Goal: Information Seeking & Learning: Learn about a topic

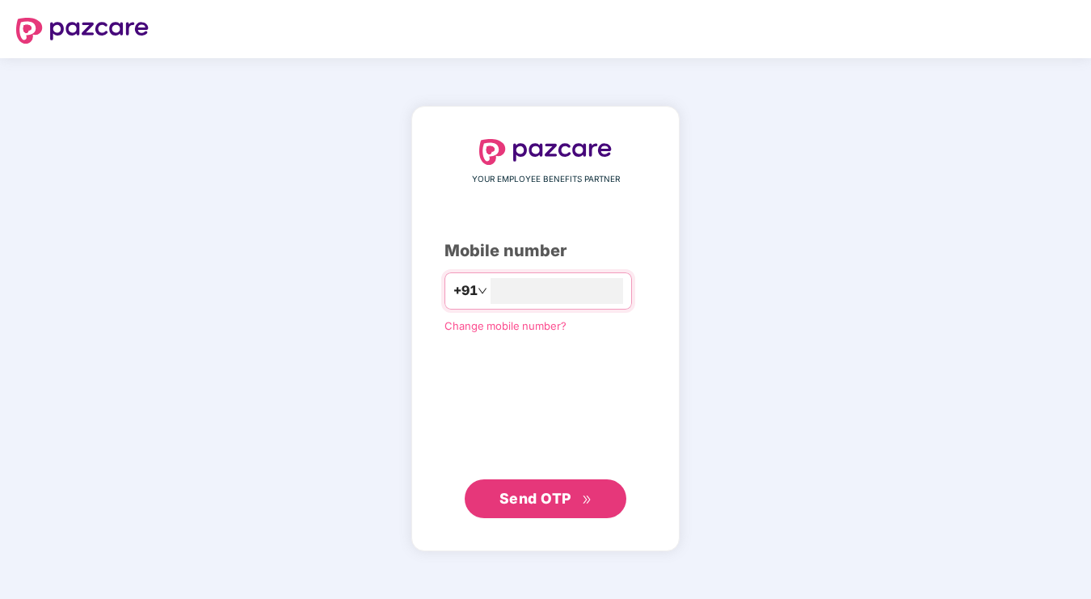
type input "**********"
click at [552, 487] on span "Send OTP" at bounding box center [545, 498] width 93 height 23
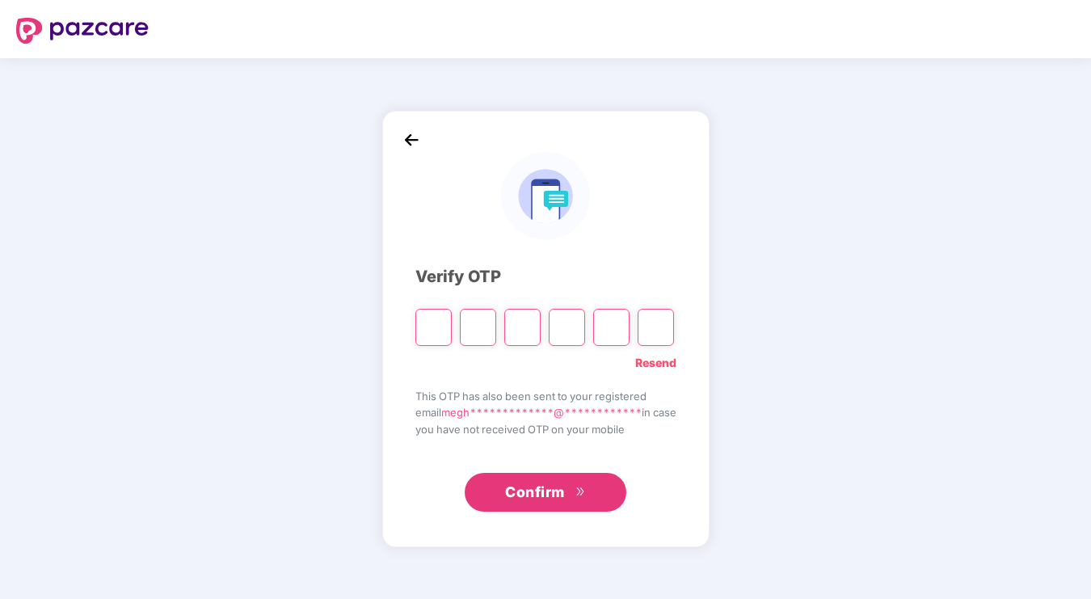
type input "*"
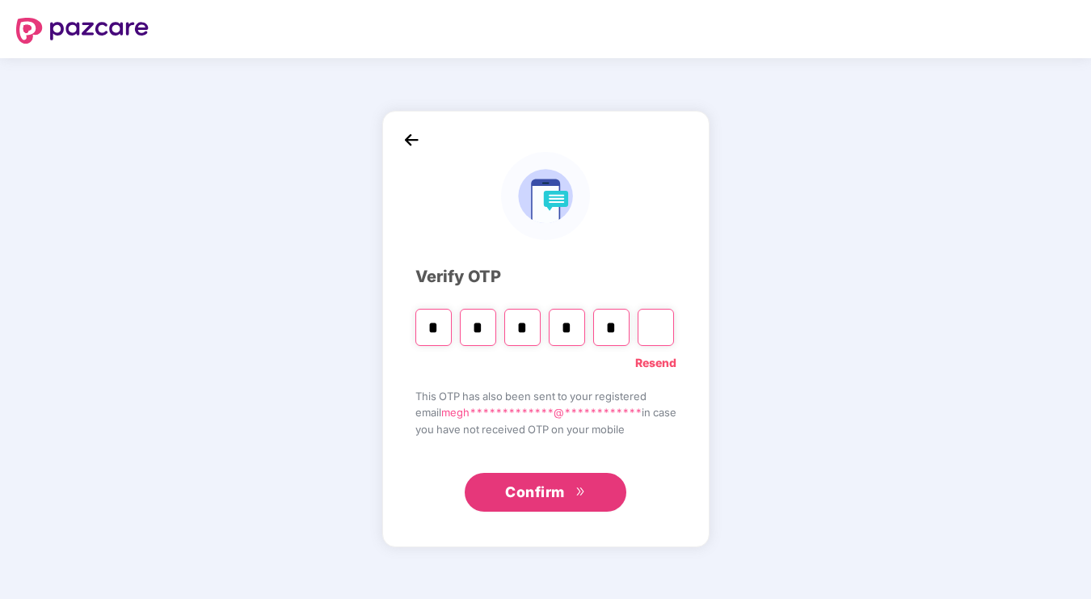
type input "*"
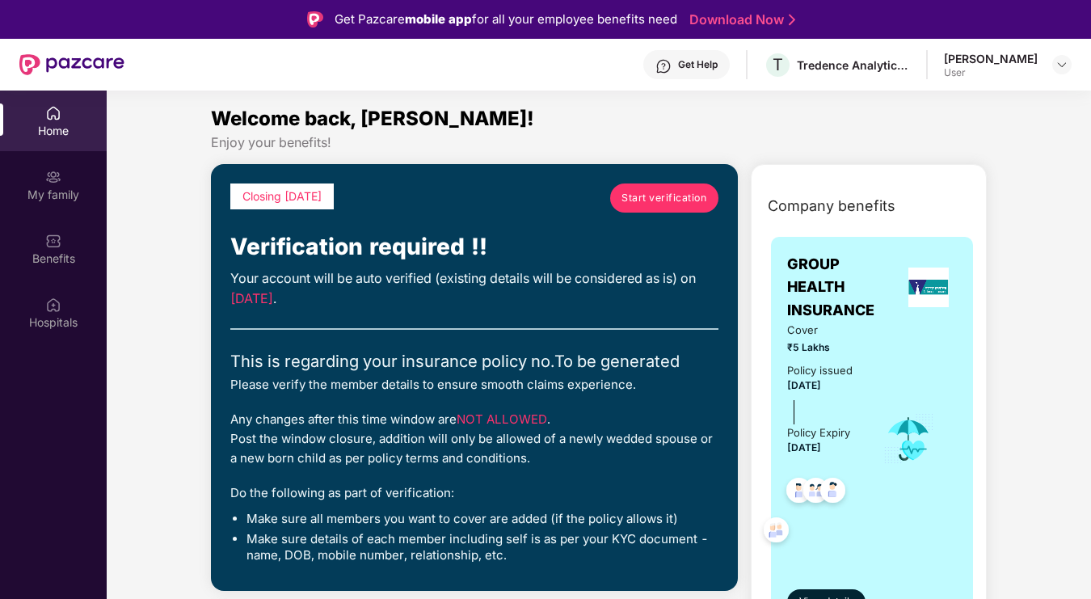
click at [664, 204] on span "Start verification" at bounding box center [663, 197] width 85 height 15
click at [640, 197] on span "Start verification" at bounding box center [663, 197] width 85 height 15
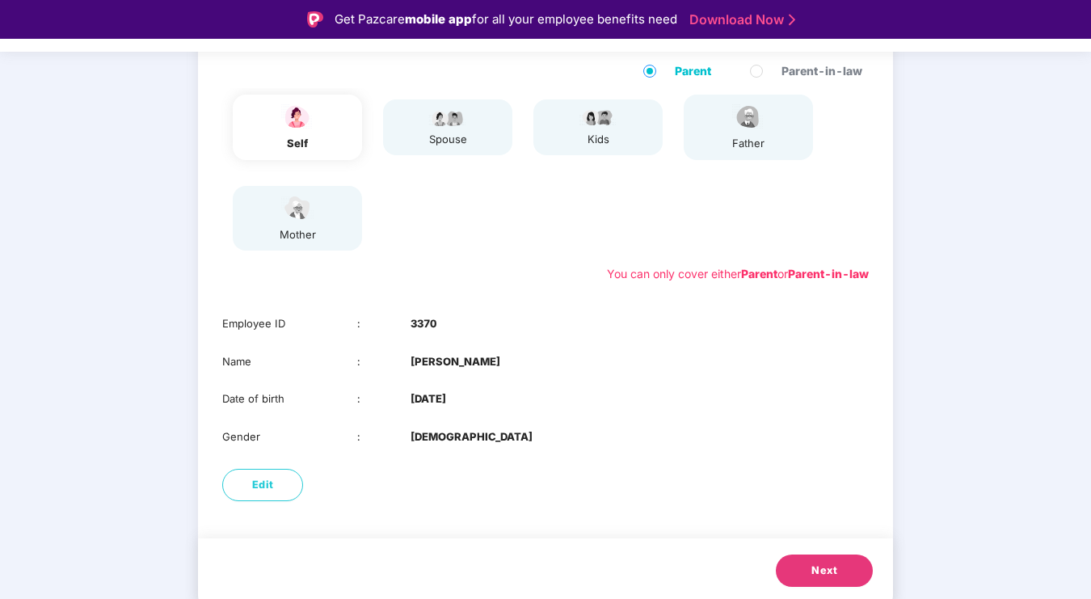
scroll to position [171, 0]
click at [452, 121] on img at bounding box center [447, 117] width 40 height 19
click at [817, 563] on span "Next" at bounding box center [824, 571] width 26 height 16
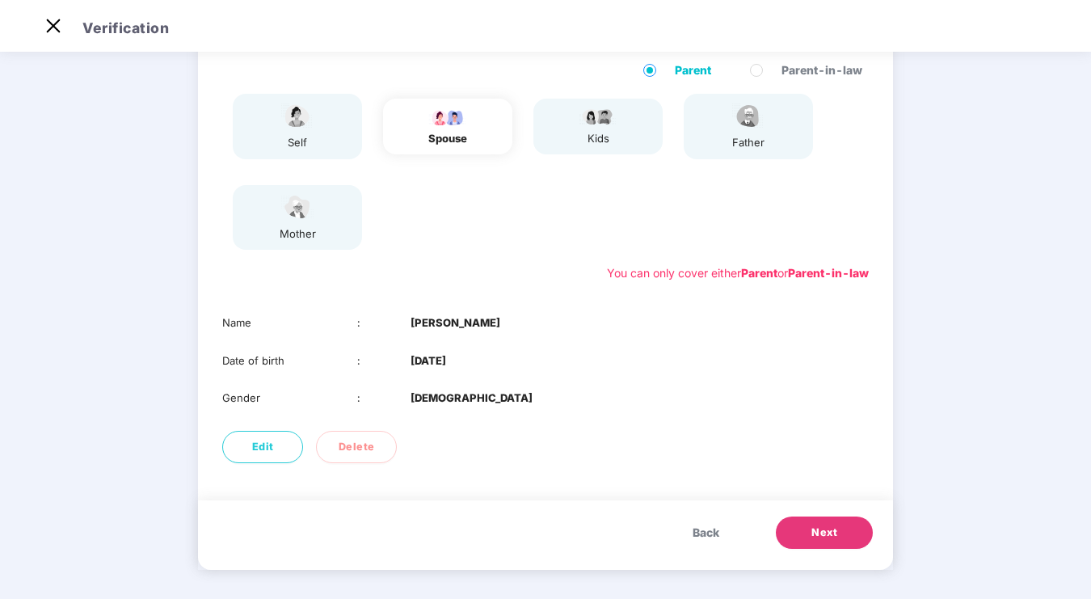
click at [814, 537] on button "Next" at bounding box center [824, 532] width 97 height 32
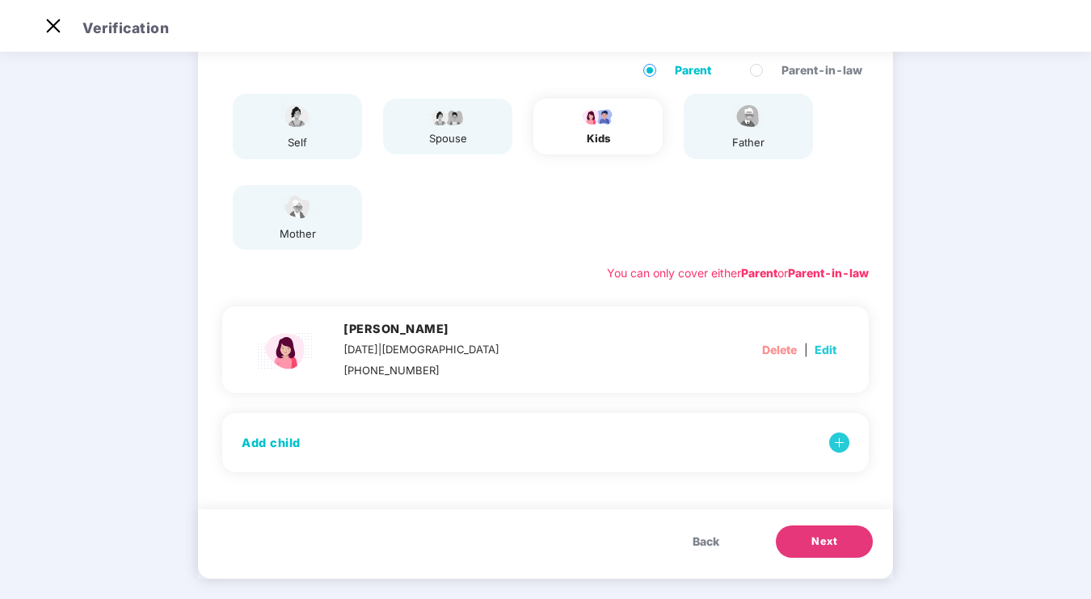
click at [814, 537] on span "Next" at bounding box center [824, 541] width 26 height 16
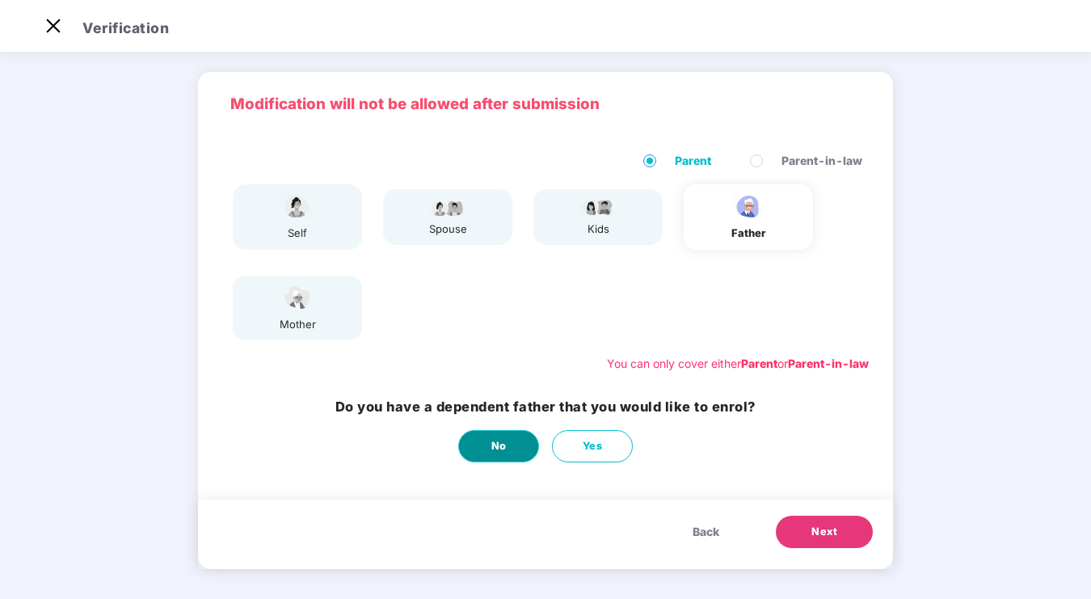
click at [526, 448] on button "No" at bounding box center [498, 446] width 81 height 32
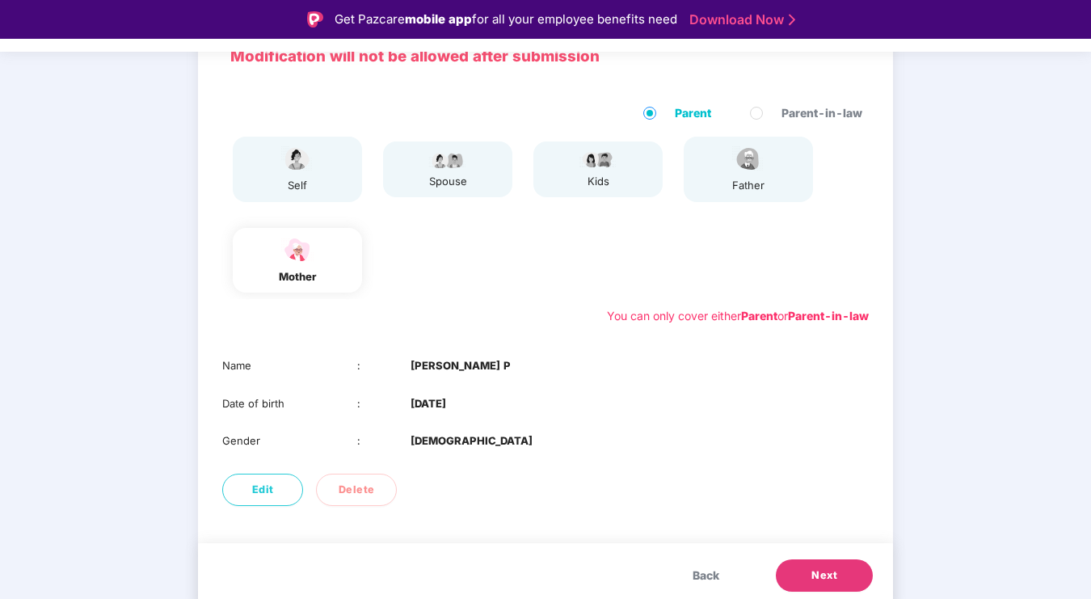
scroll to position [132, 0]
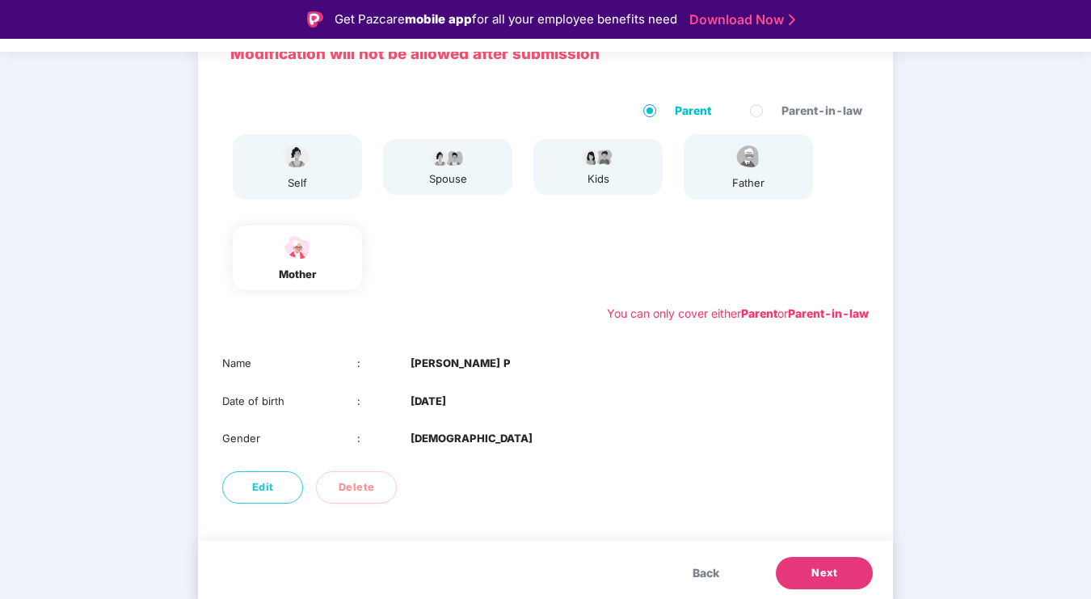
click at [825, 574] on span "Next" at bounding box center [824, 573] width 26 height 16
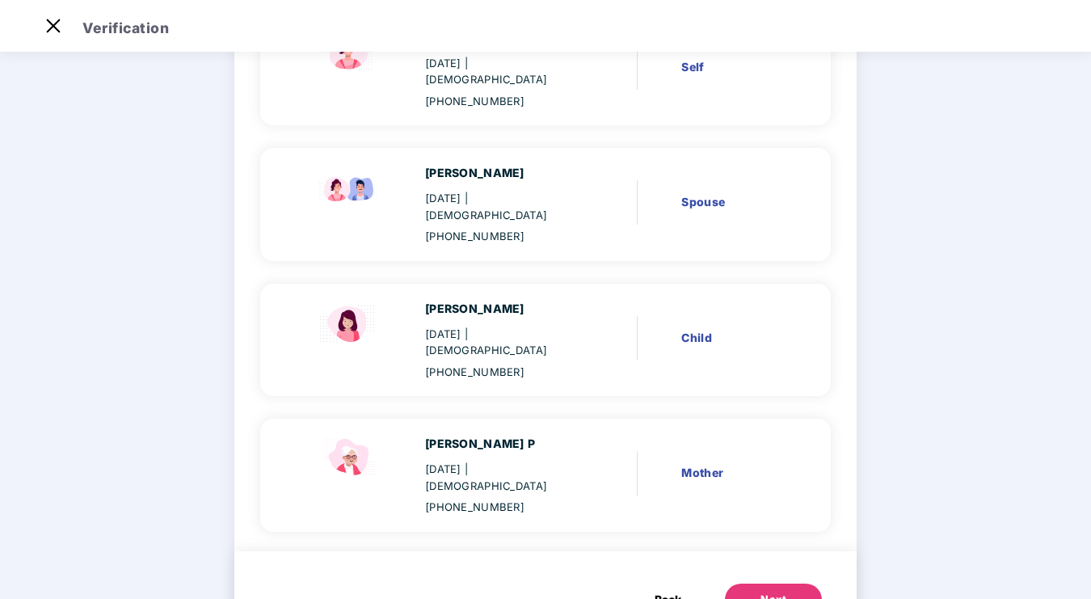
scroll to position [200, 0]
click at [764, 592] on div "Next" at bounding box center [773, 600] width 26 height 16
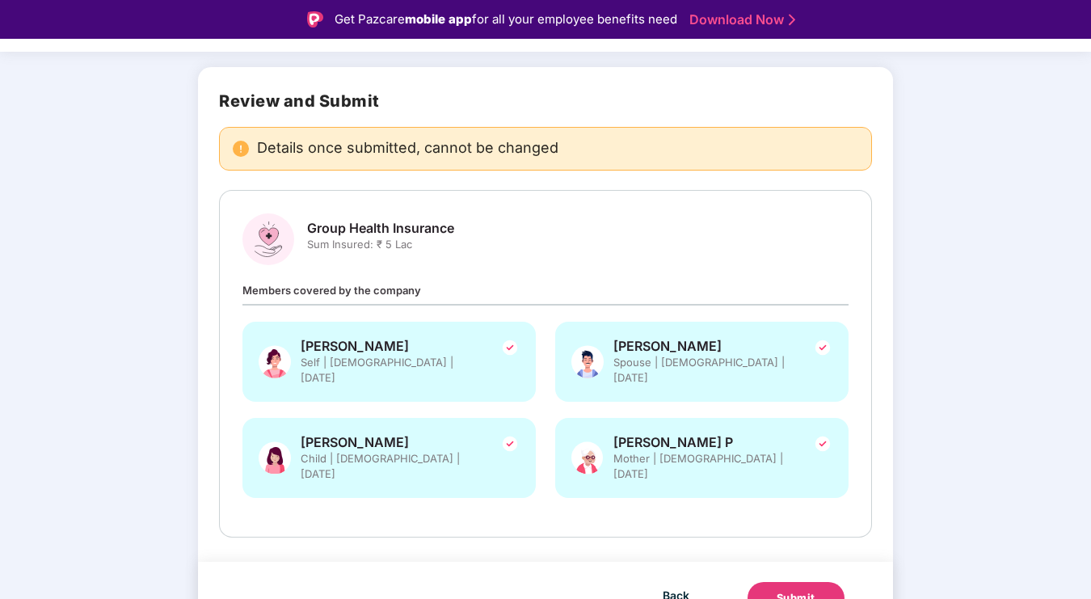
scroll to position [88, 0]
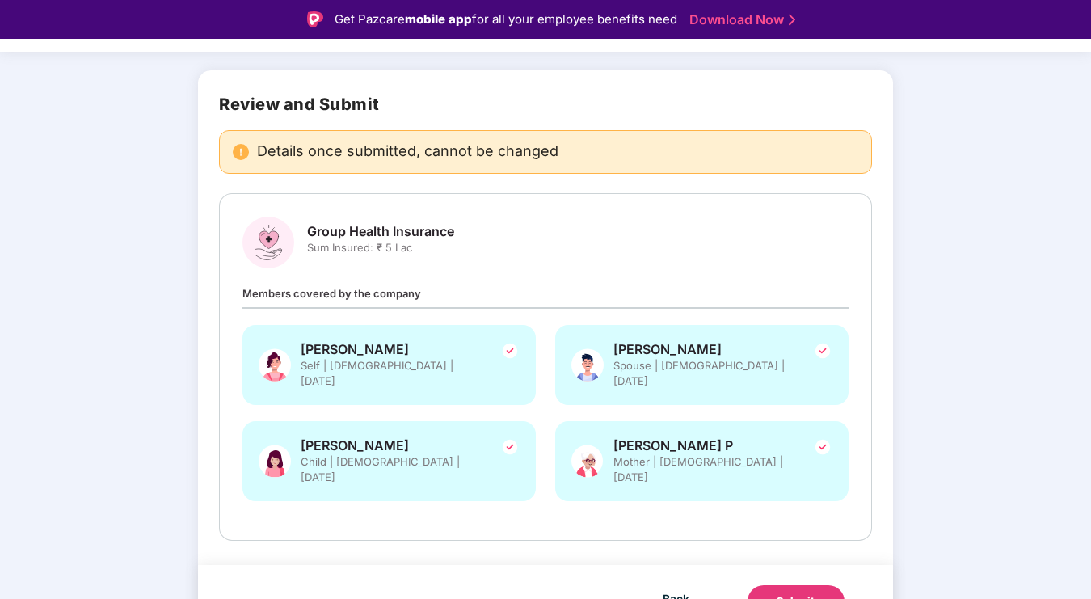
click at [782, 593] on div "Submit" at bounding box center [795, 601] width 39 height 16
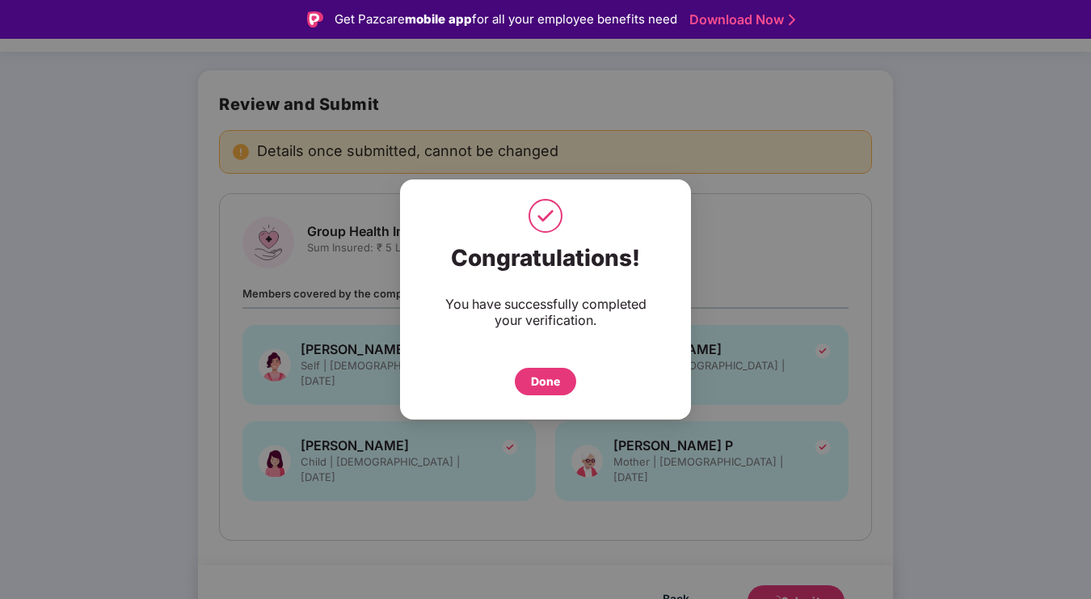
click at [554, 380] on div "Done" at bounding box center [545, 381] width 29 height 18
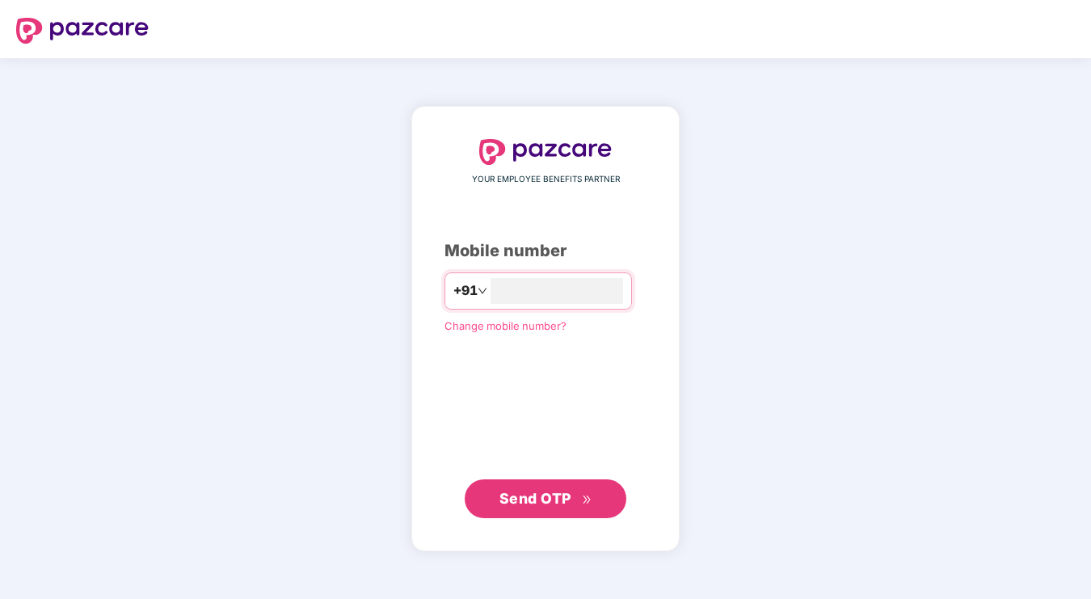
type input "**********"
click at [544, 492] on button "Send OTP" at bounding box center [545, 497] width 162 height 39
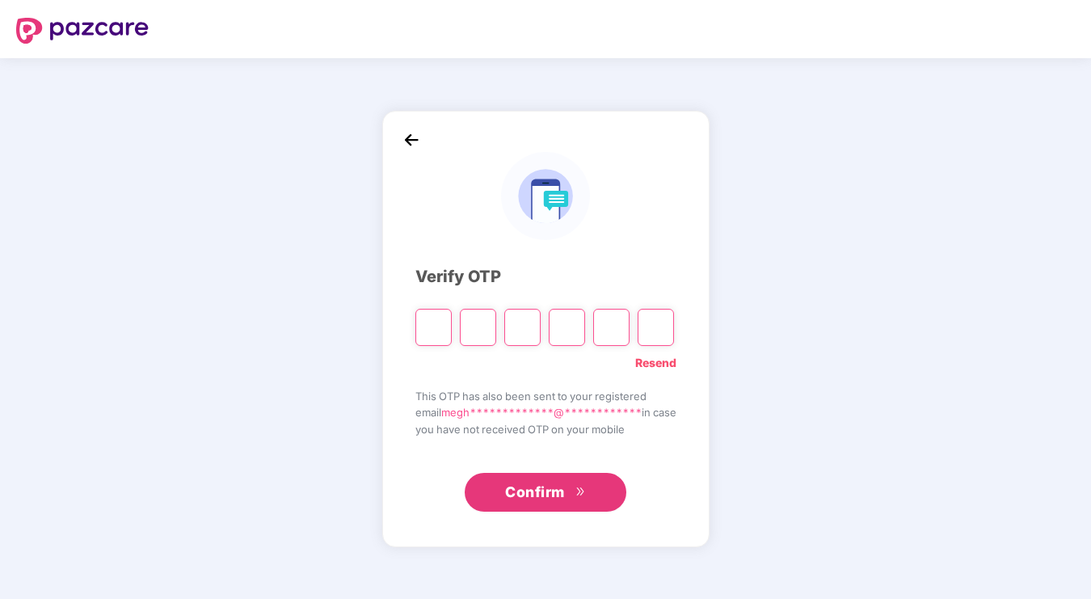
type input "*"
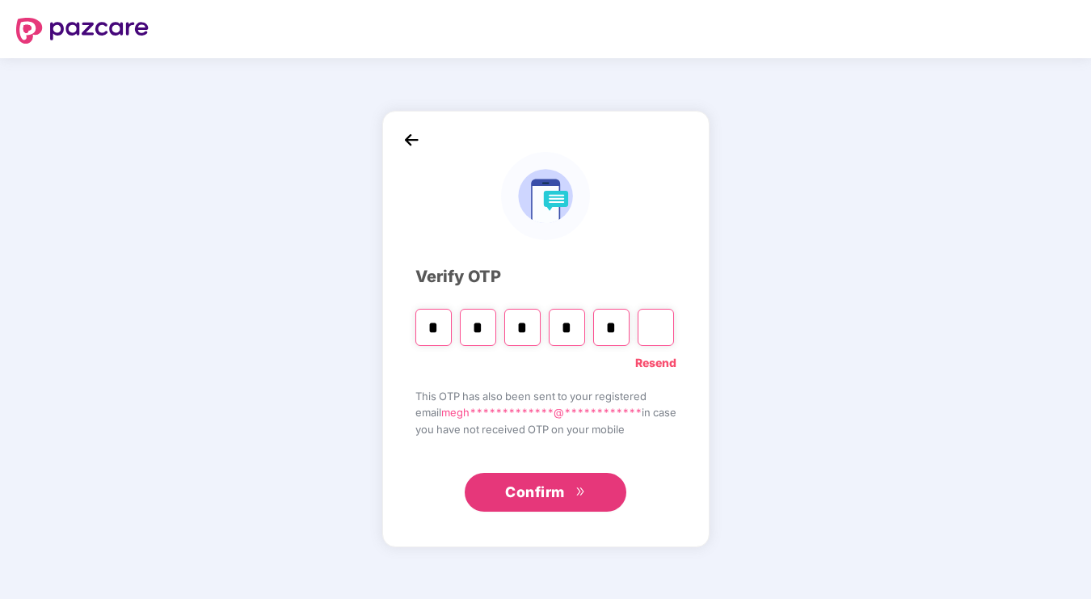
type input "*"
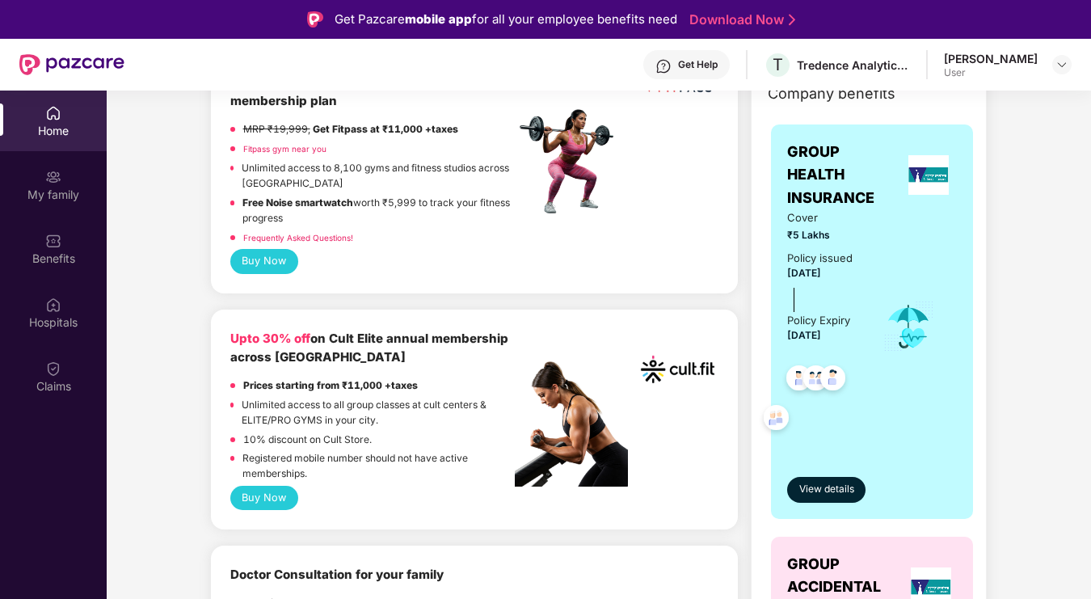
scroll to position [242, 0]
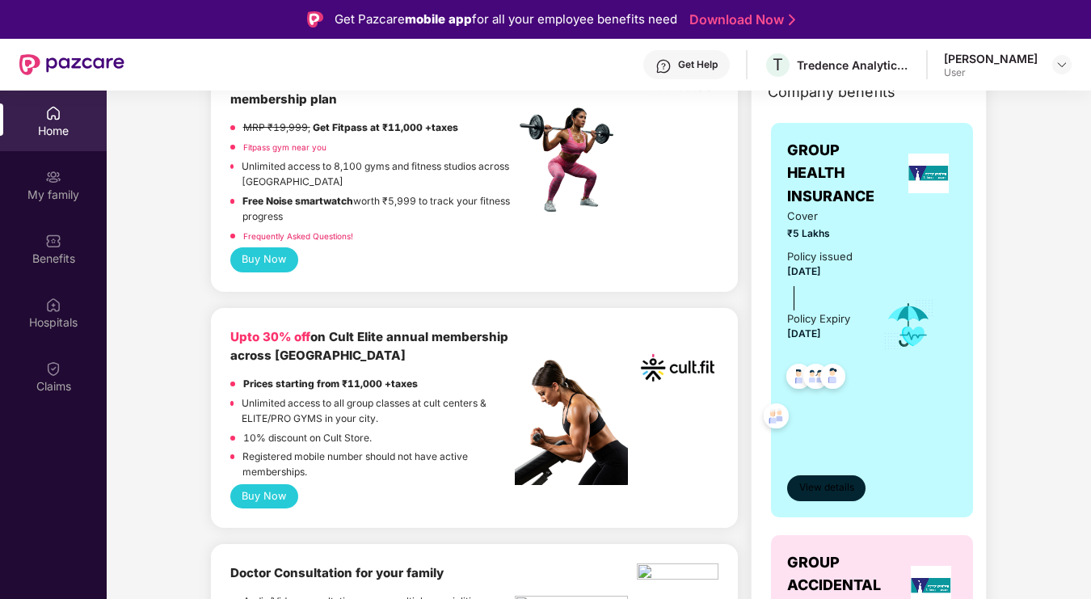
click at [822, 480] on span "View details" at bounding box center [826, 487] width 55 height 15
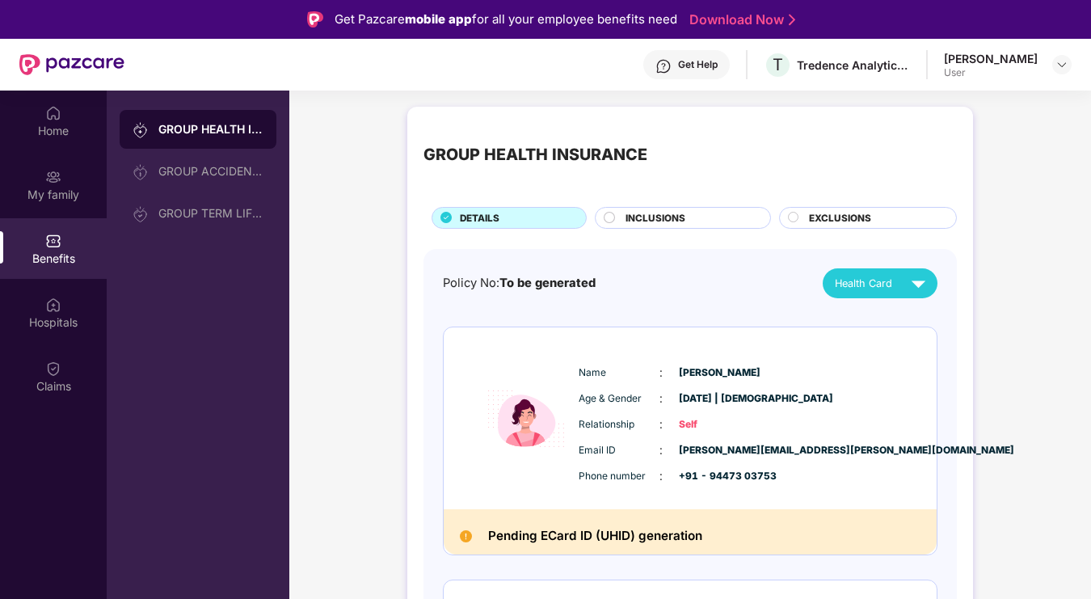
click at [666, 214] on span "INCLUSIONS" at bounding box center [655, 218] width 60 height 15
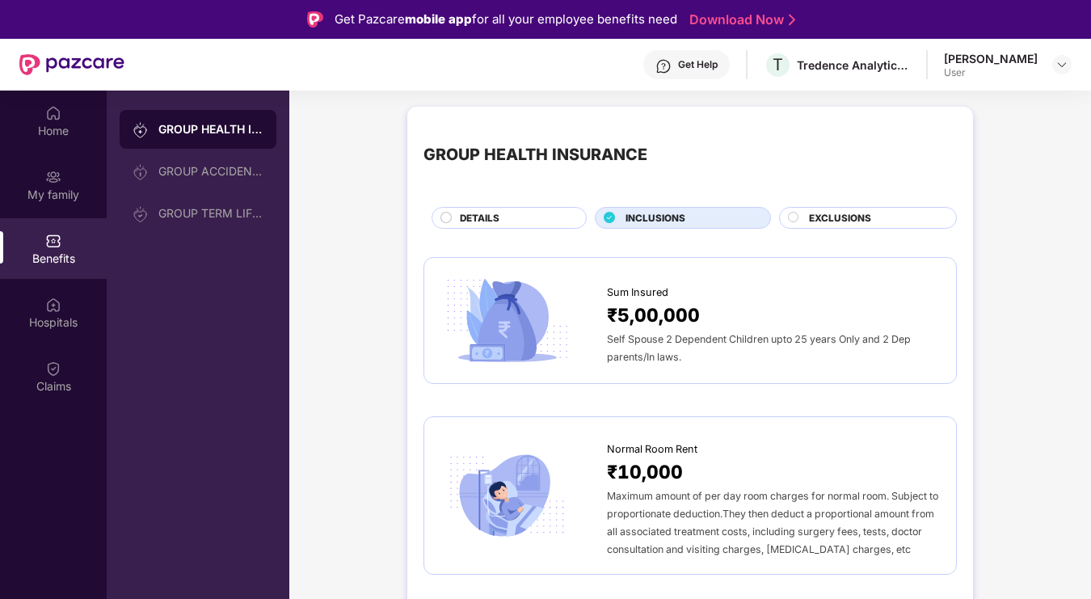
click at [834, 224] on span "EXCLUSIONS" at bounding box center [840, 218] width 62 height 15
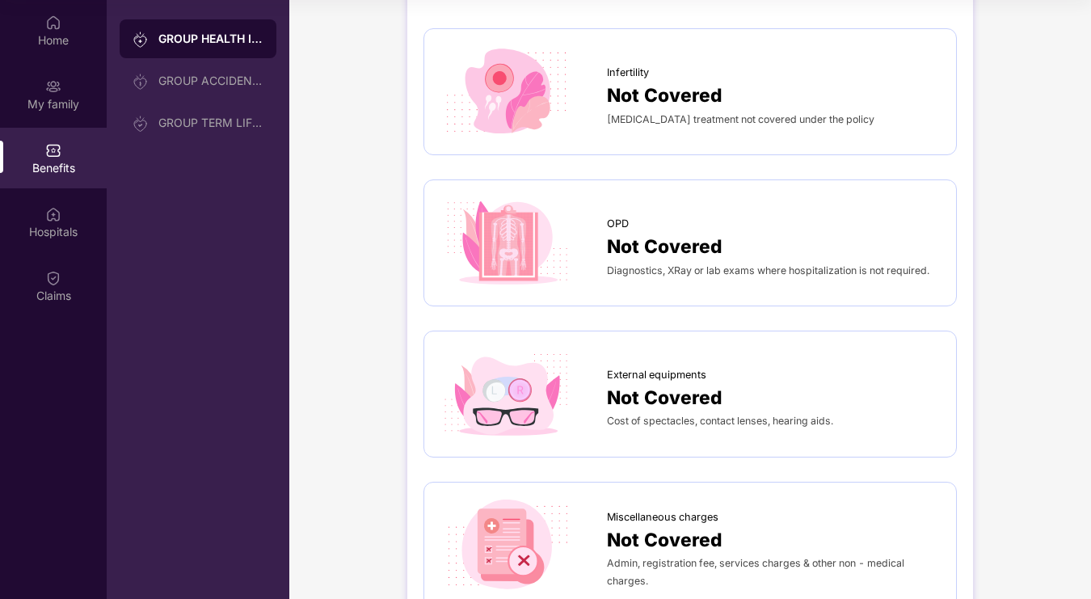
scroll to position [68, 0]
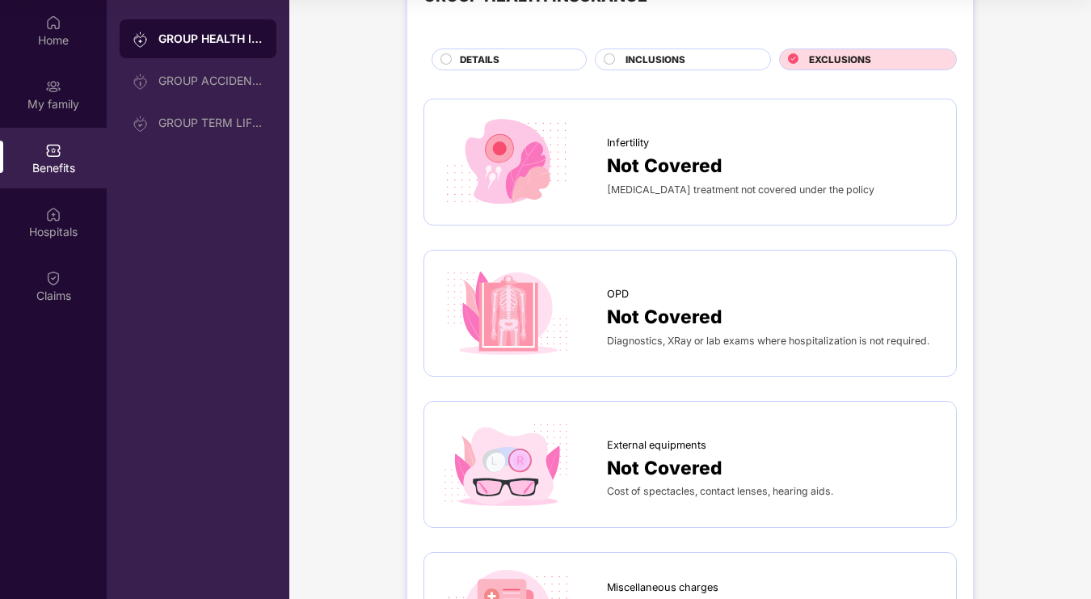
click at [708, 67] on div "INCLUSIONS" at bounding box center [689, 61] width 145 height 17
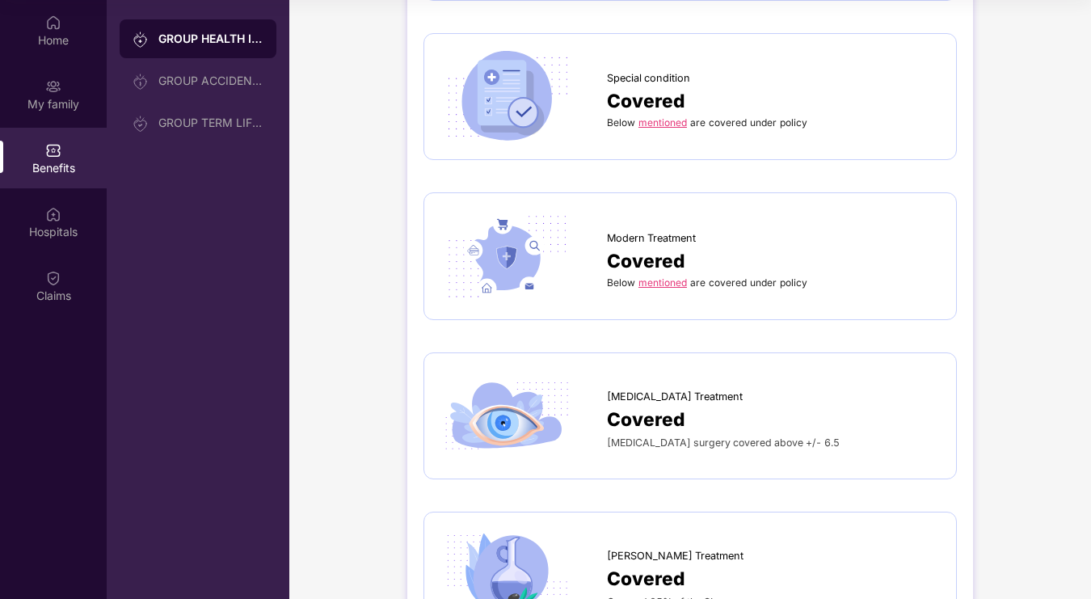
scroll to position [2573, 0]
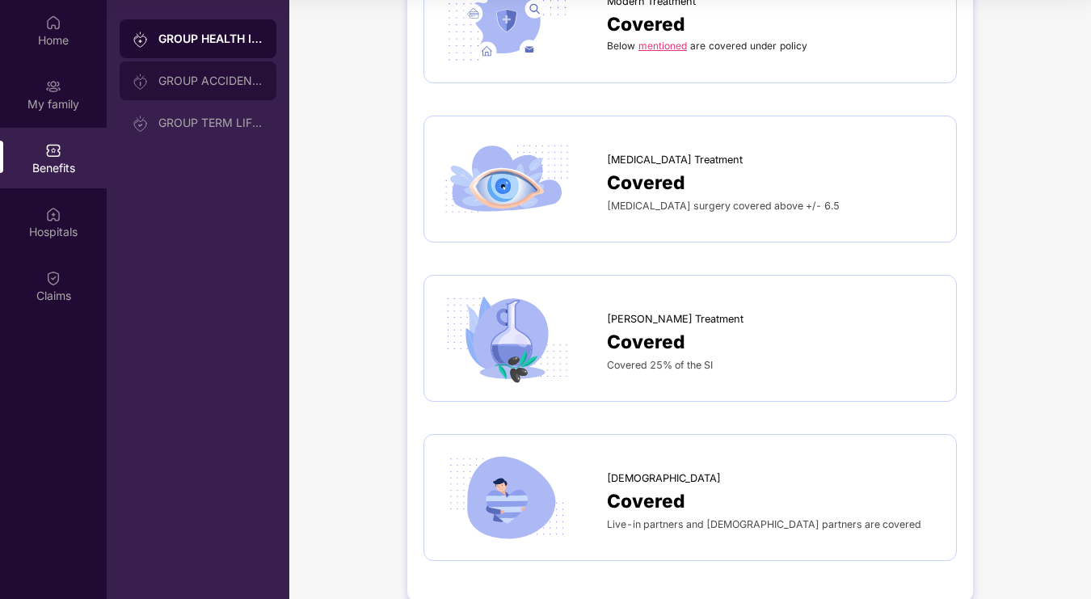
click at [261, 83] on div "GROUP ACCIDENTAL INSURANCE" at bounding box center [210, 80] width 105 height 13
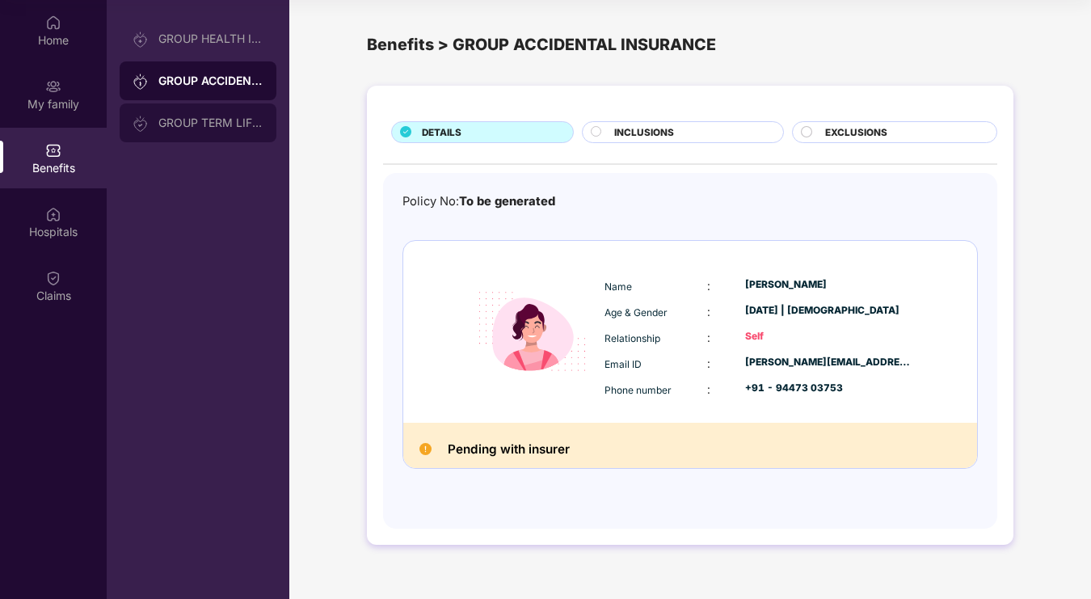
click at [237, 124] on div "GROUP TERM LIFE INSURANCE" at bounding box center [210, 122] width 105 height 13
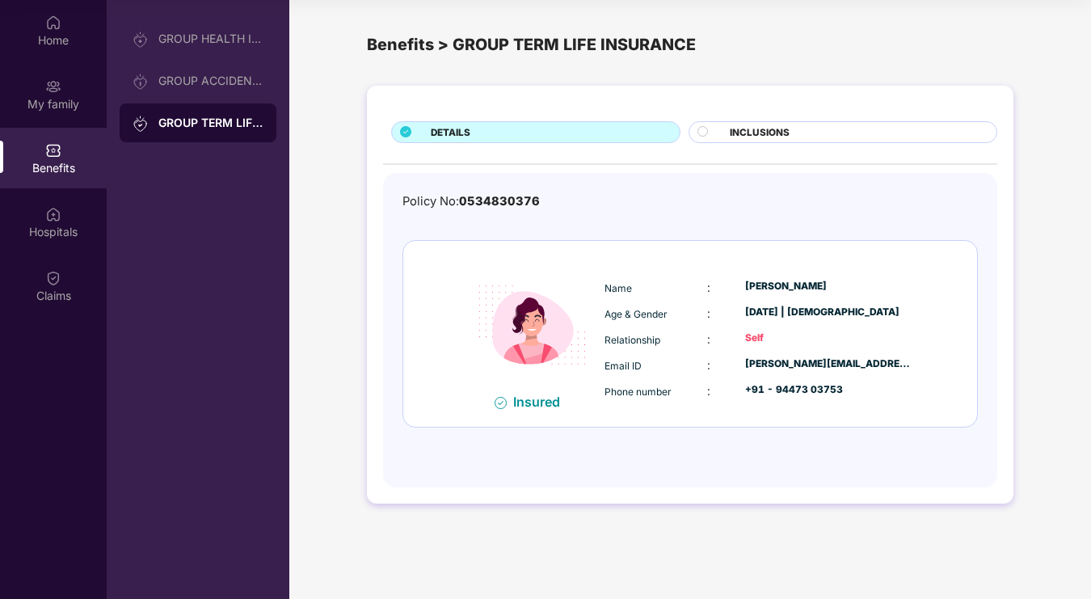
scroll to position [90, 0]
click at [763, 122] on div "INCLUSIONS" at bounding box center [842, 132] width 309 height 22
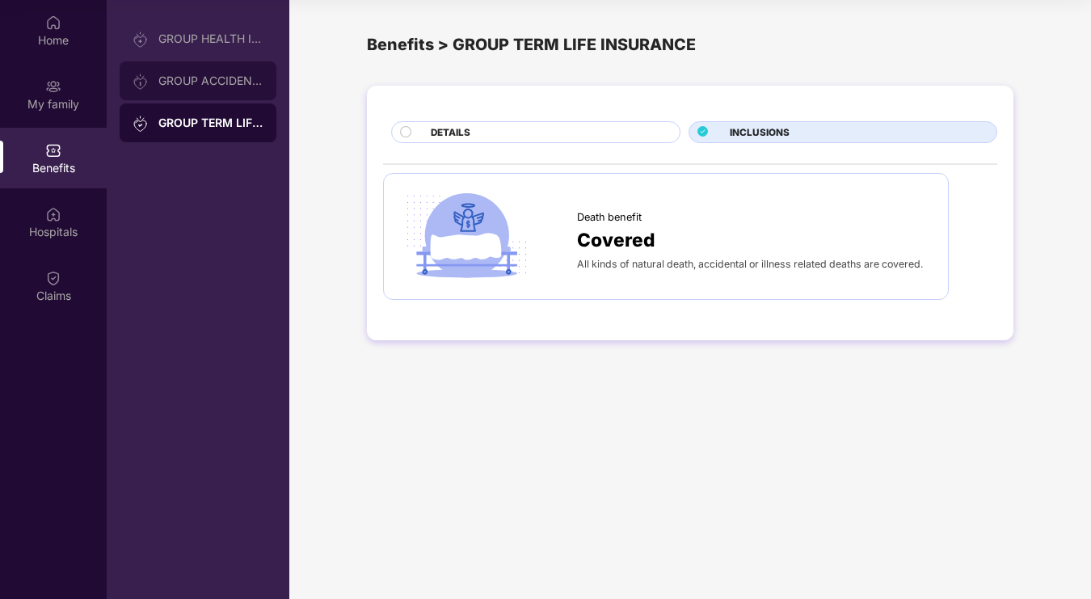
click at [227, 64] on div "GROUP ACCIDENTAL INSURANCE" at bounding box center [198, 80] width 157 height 39
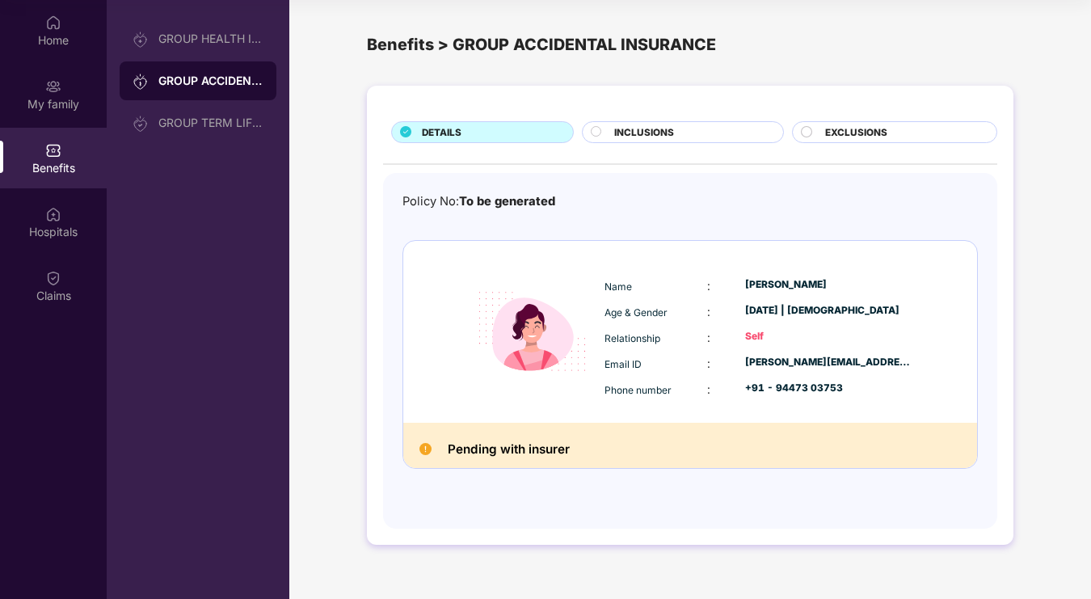
click at [639, 131] on span "INCLUSIONS" at bounding box center [644, 132] width 60 height 15
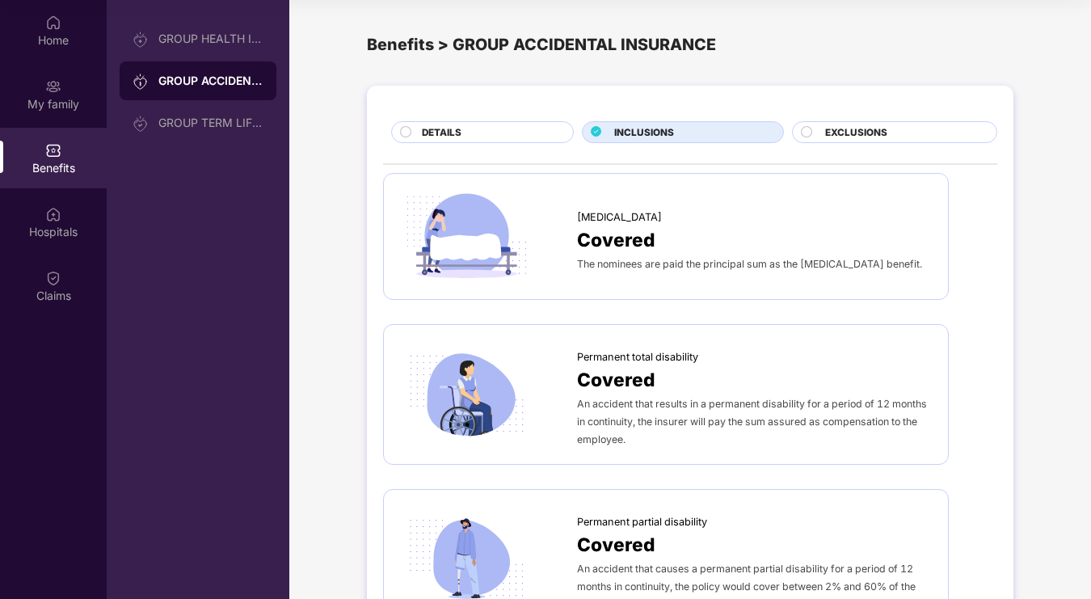
scroll to position [-1, 0]
click at [851, 143] on div "DETAILS INCLUSIONS EXCLUSIONS Accidental death Covered The nominees are paid th…" at bounding box center [690, 453] width 646 height 735
click at [851, 138] on span "EXCLUSIONS" at bounding box center [856, 132] width 62 height 15
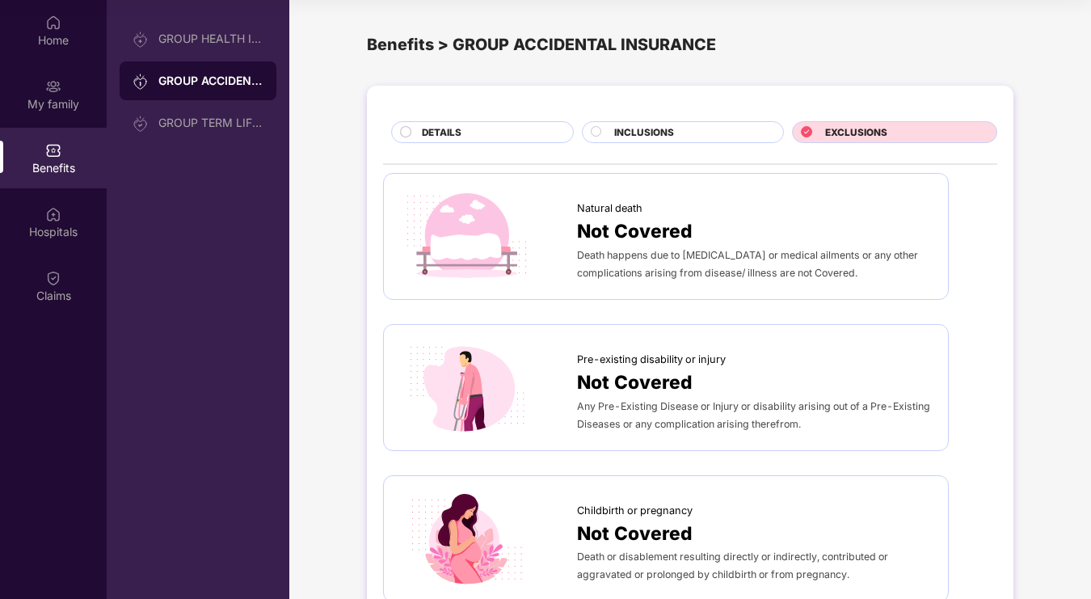
click at [776, 128] on div "INCLUSIONS" at bounding box center [683, 132] width 203 height 22
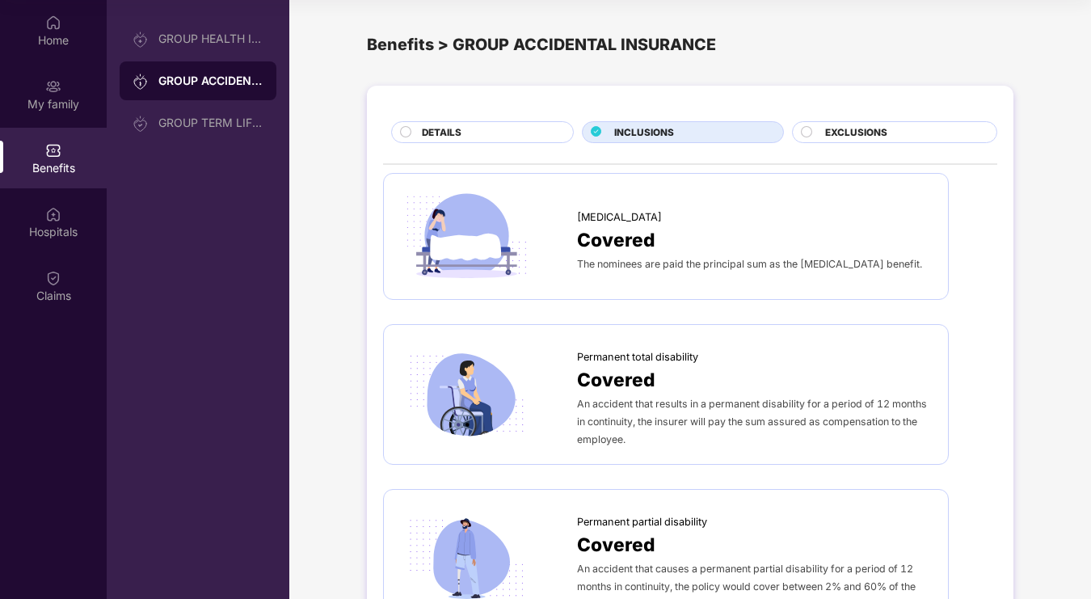
click at [844, 126] on span "EXCLUSIONS" at bounding box center [856, 132] width 62 height 15
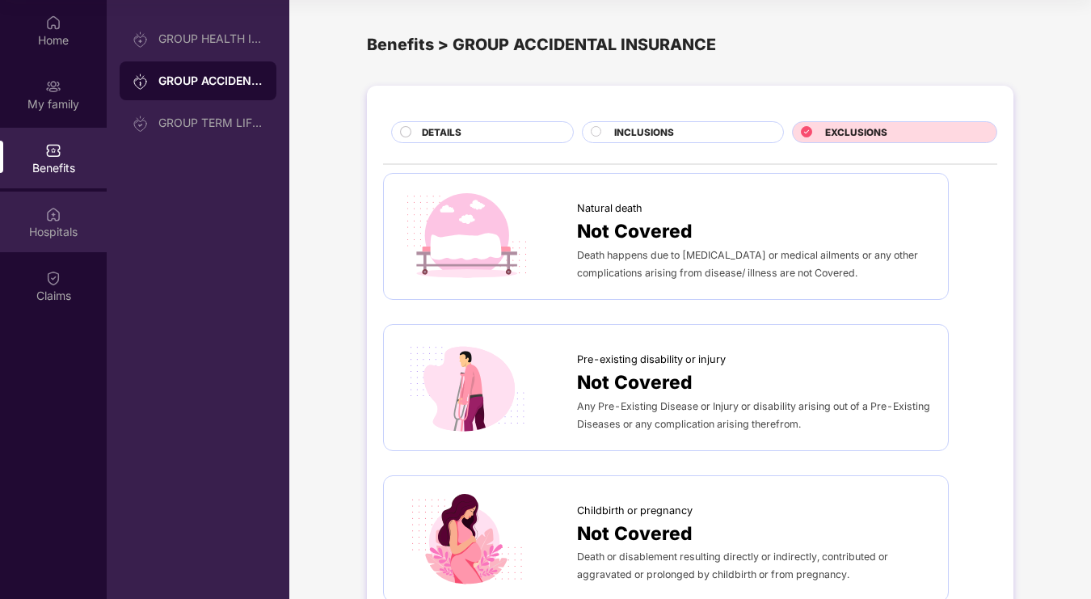
click at [69, 203] on div "Hospitals" at bounding box center [53, 221] width 107 height 61
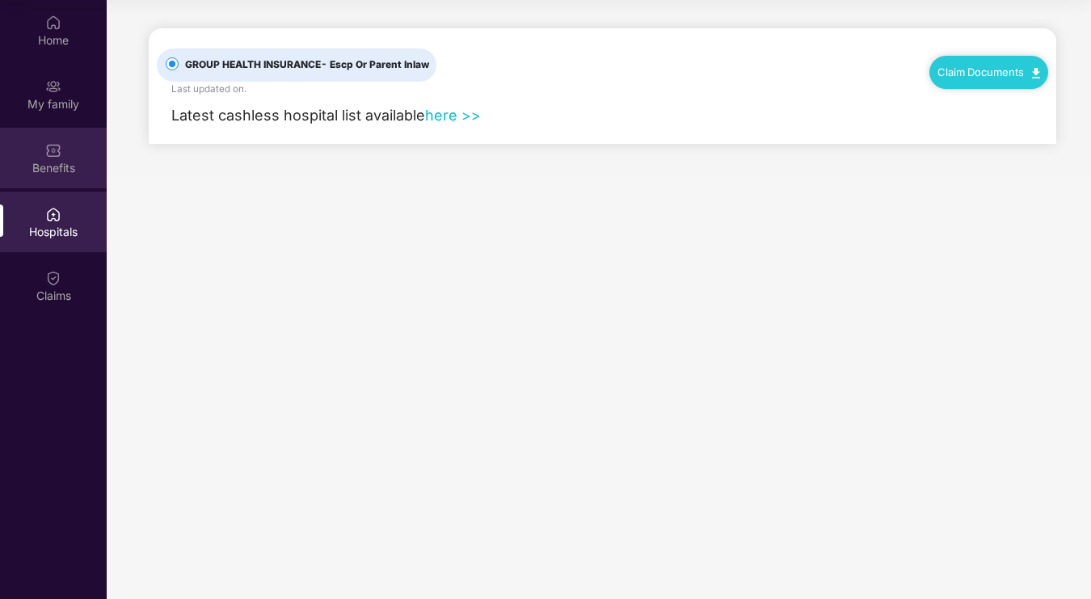
click at [69, 172] on div "Benefits" at bounding box center [53, 168] width 107 height 16
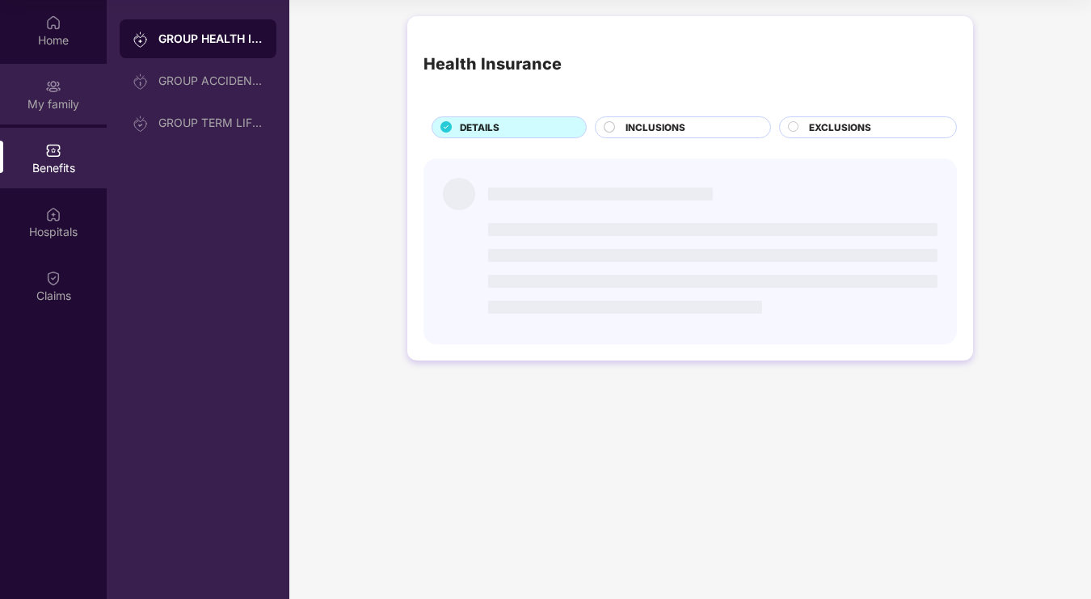
click at [63, 109] on div "My family" at bounding box center [53, 104] width 107 height 16
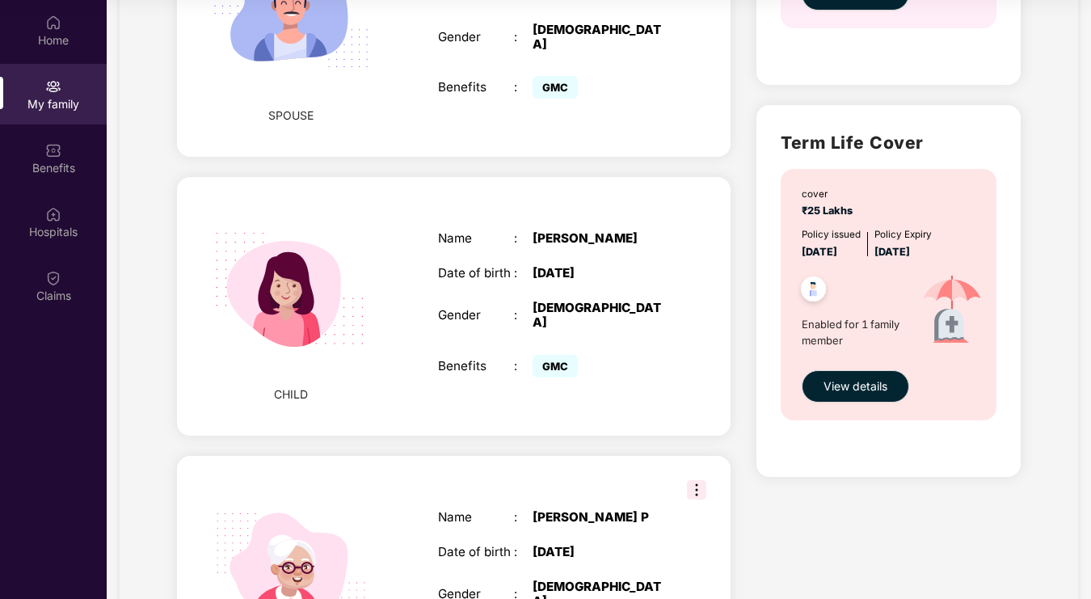
scroll to position [843, 0]
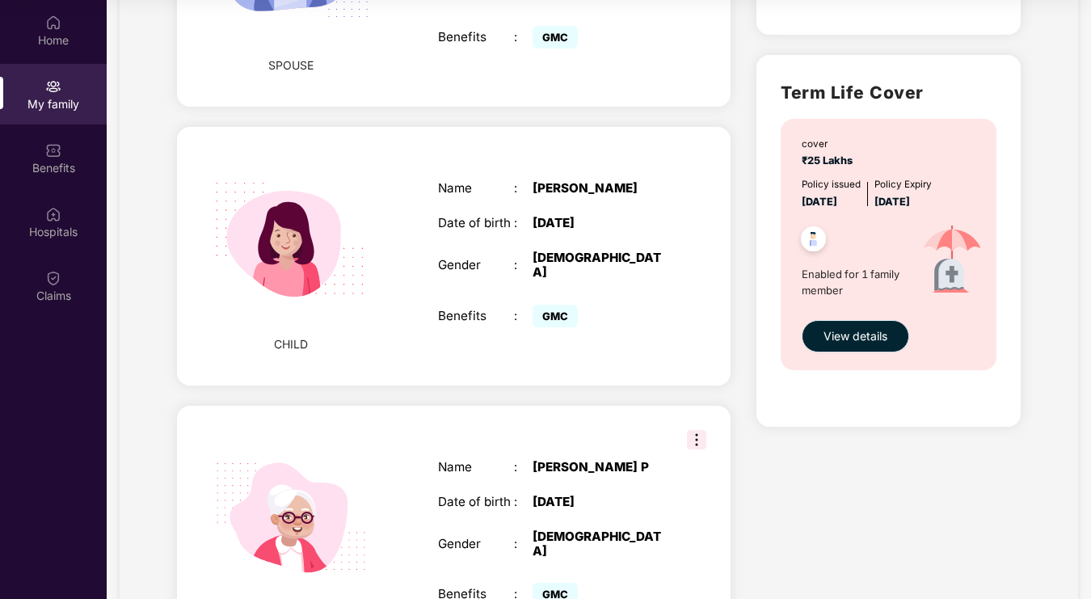
click at [889, 340] on button "View details" at bounding box center [854, 336] width 107 height 32
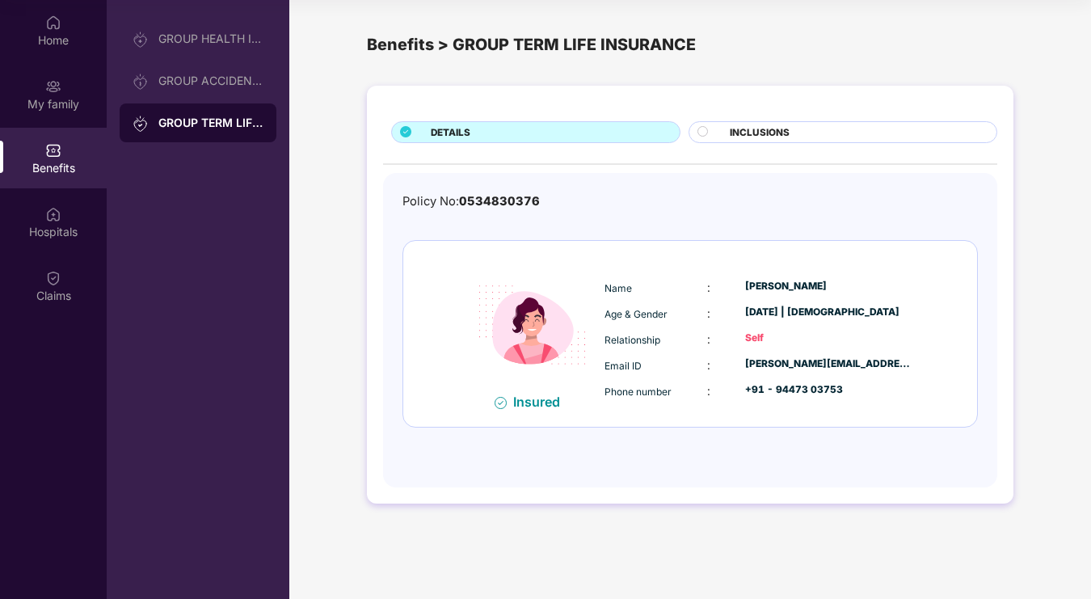
click at [768, 124] on div "INCLUSIONS" at bounding box center [842, 132] width 309 height 22
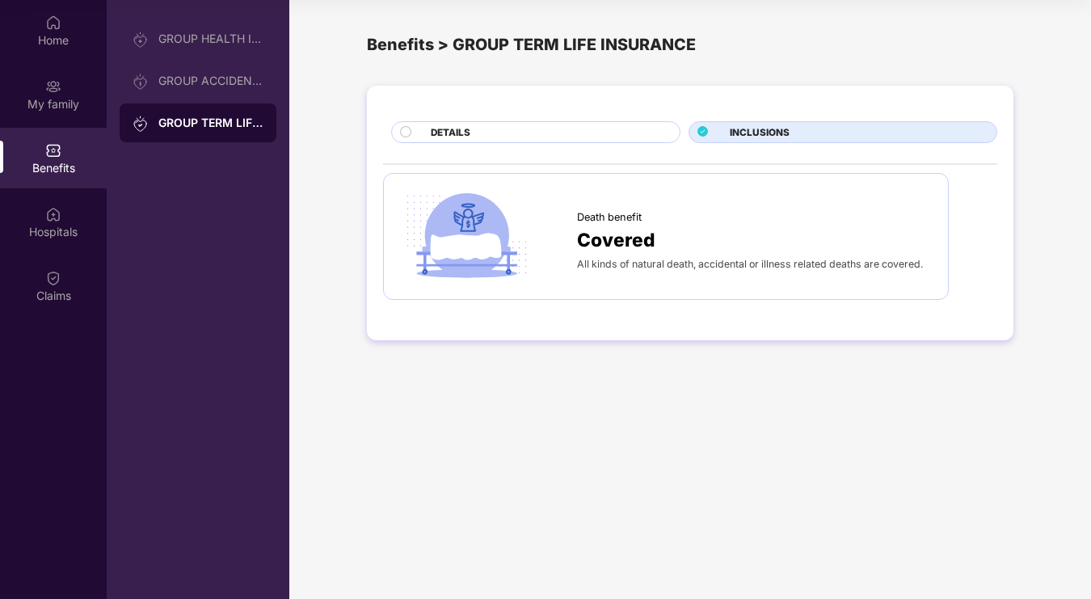
click at [652, 131] on div "DETAILS" at bounding box center [546, 133] width 249 height 17
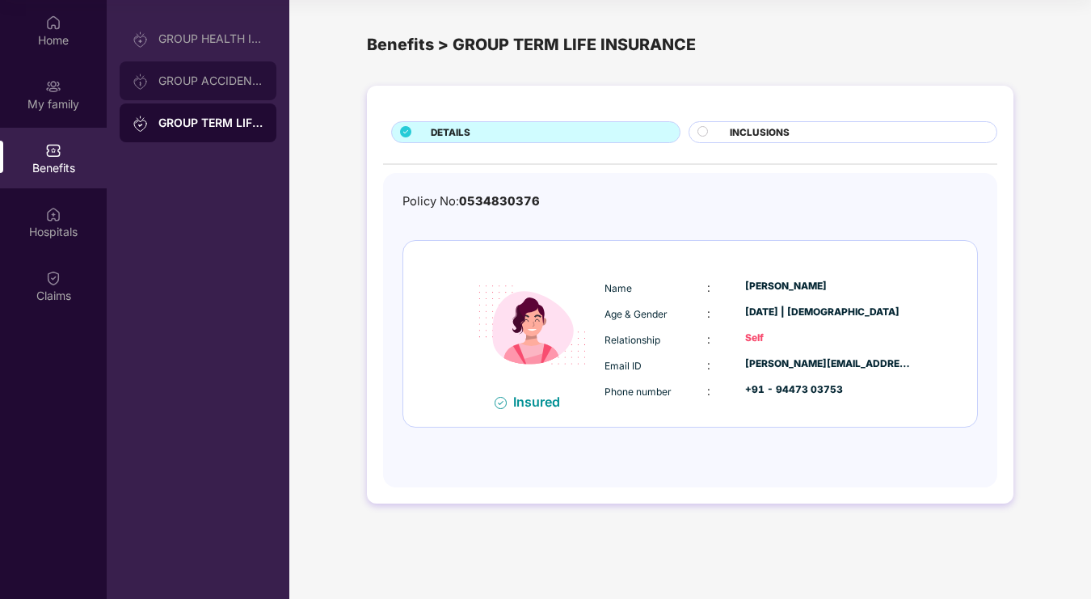
click at [214, 95] on div "GROUP ACCIDENTAL INSURANCE" at bounding box center [198, 80] width 157 height 39
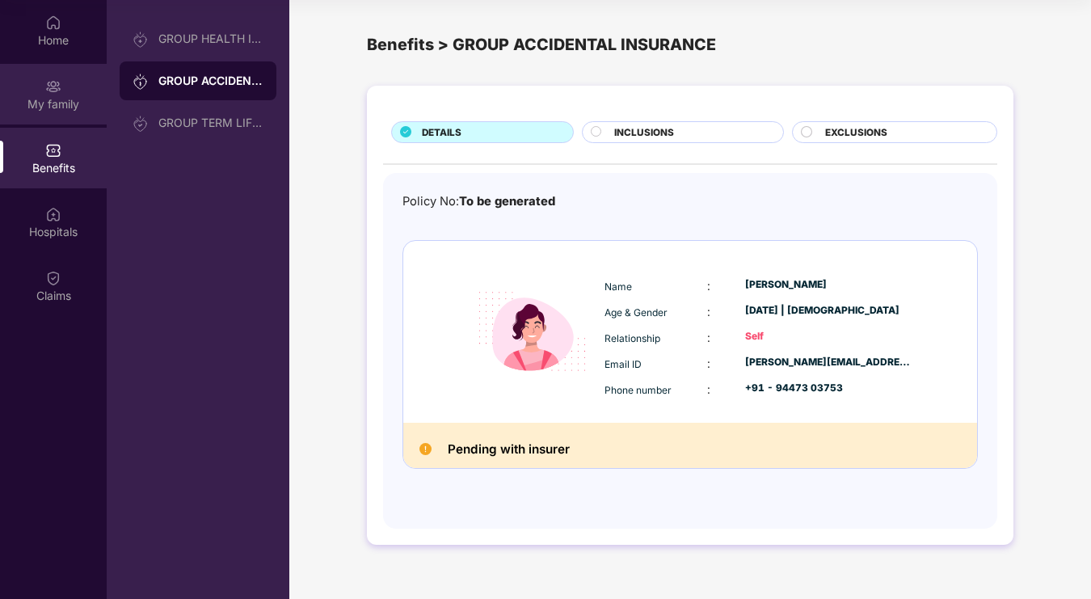
click at [78, 95] on div "My family" at bounding box center [53, 94] width 107 height 61
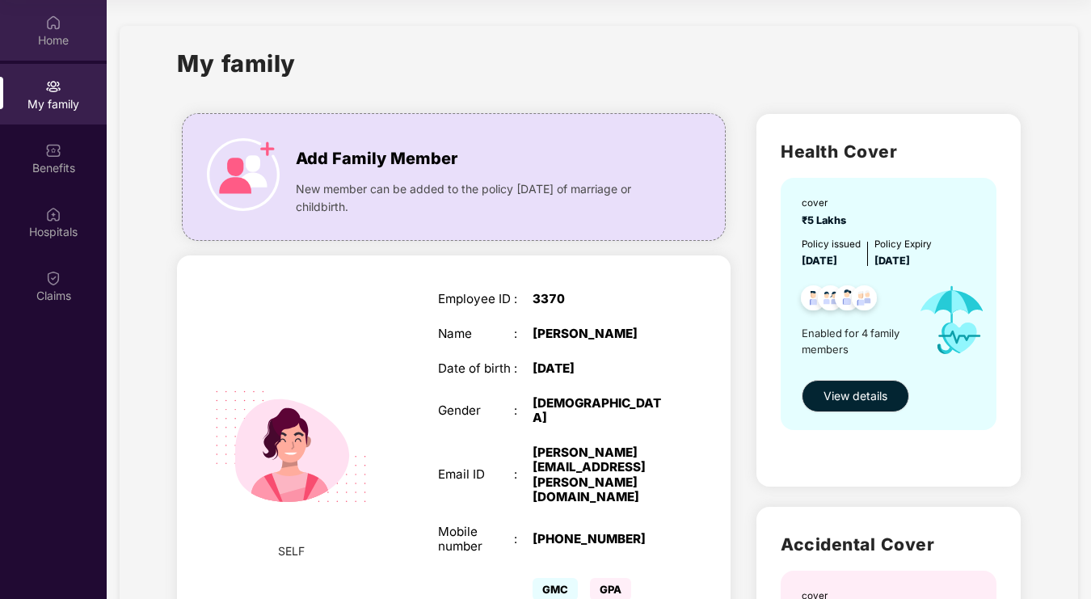
click at [58, 28] on img at bounding box center [53, 23] width 16 height 16
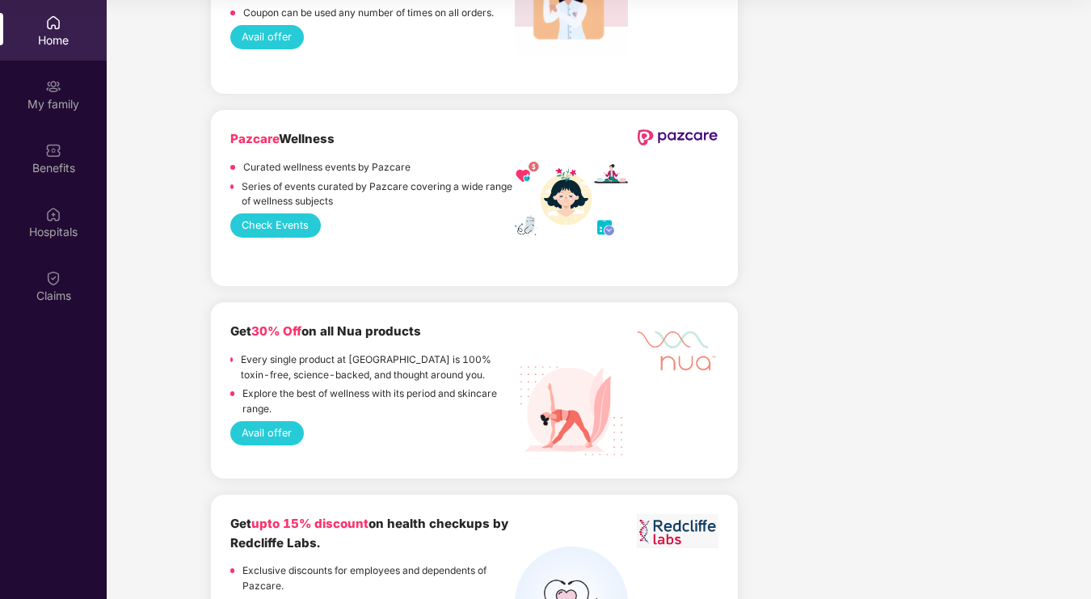
scroll to position [1772, 0]
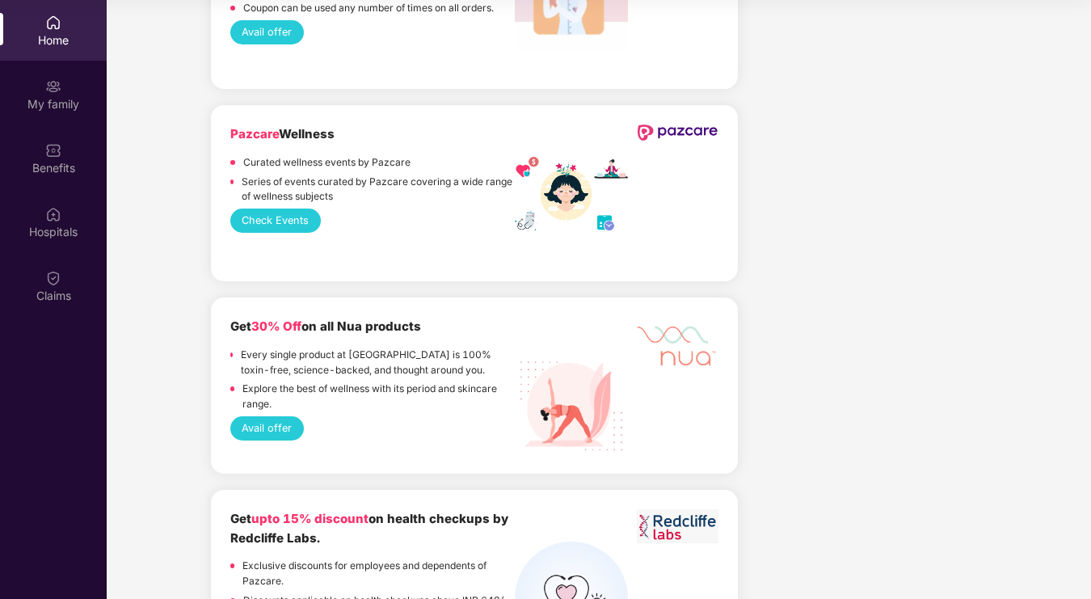
click at [290, 416] on button "Avail offer" at bounding box center [267, 428] width 74 height 24
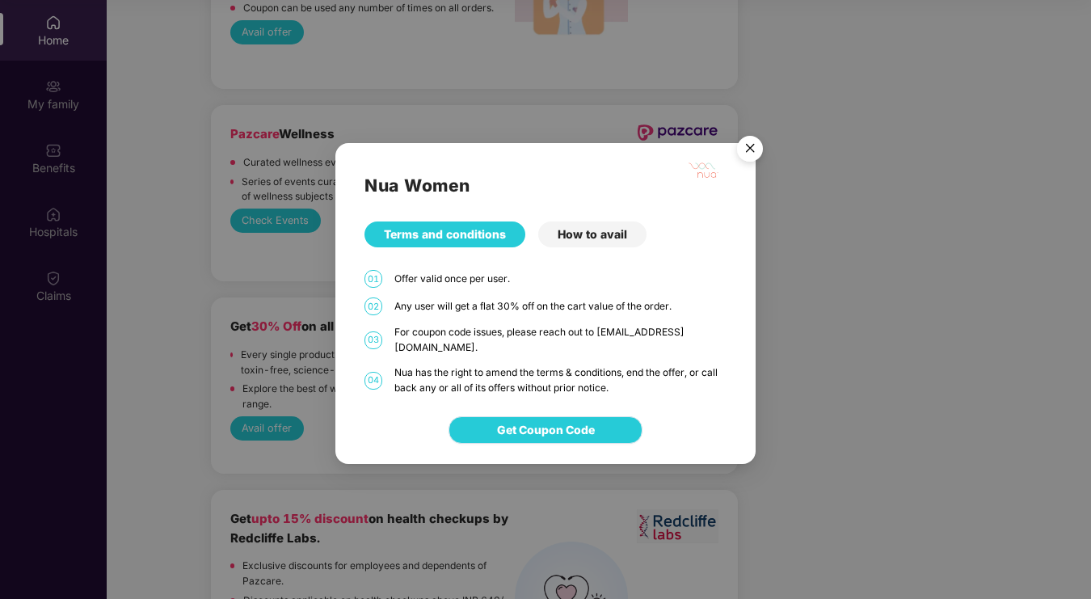
click at [509, 434] on button "Get Coupon Code" at bounding box center [545, 429] width 194 height 27
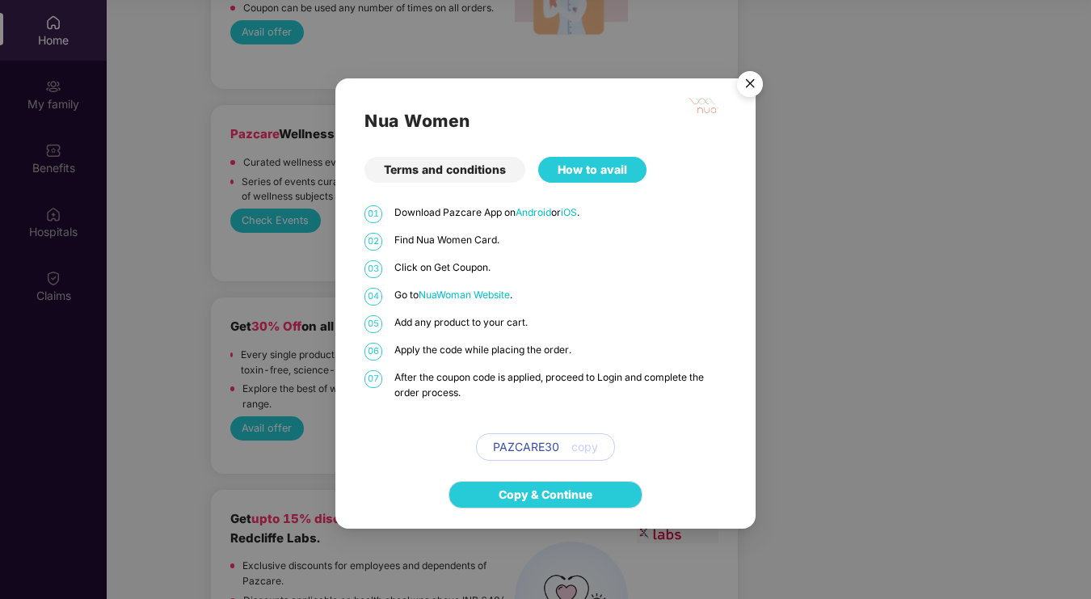
click at [638, 162] on div "How to avail" at bounding box center [592, 170] width 108 height 26
click at [744, 96] on img "Close" at bounding box center [749, 86] width 45 height 45
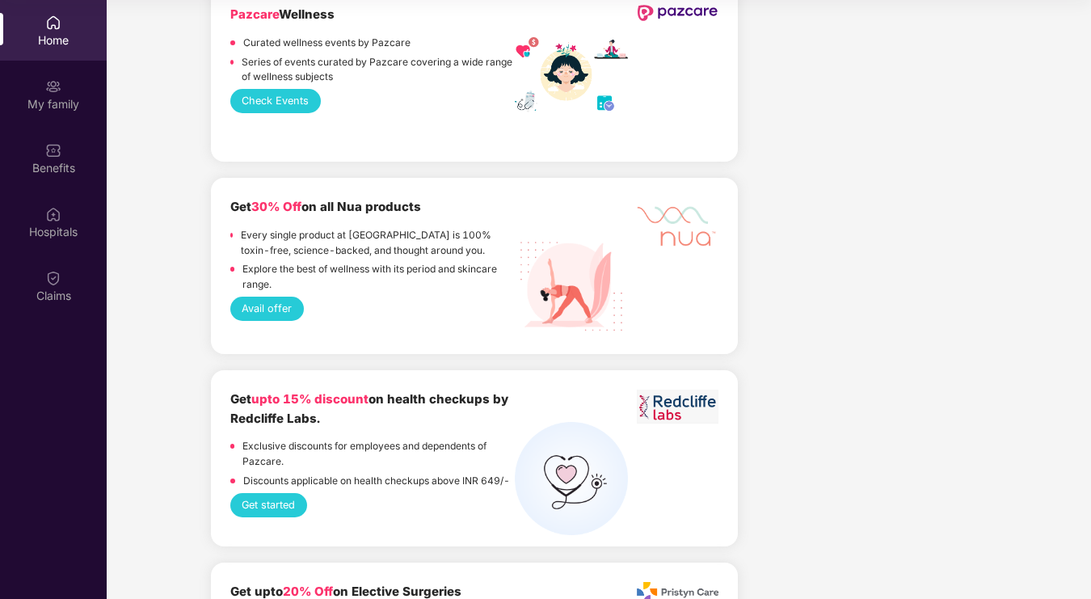
scroll to position [1893, 0]
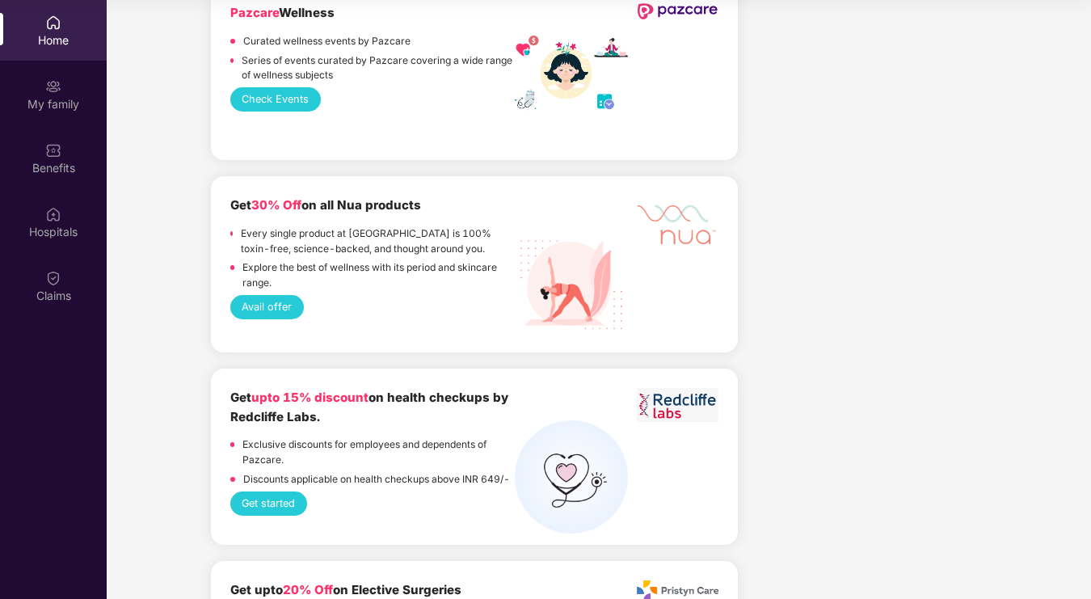
click at [287, 491] on button "Get started" at bounding box center [268, 503] width 77 height 24
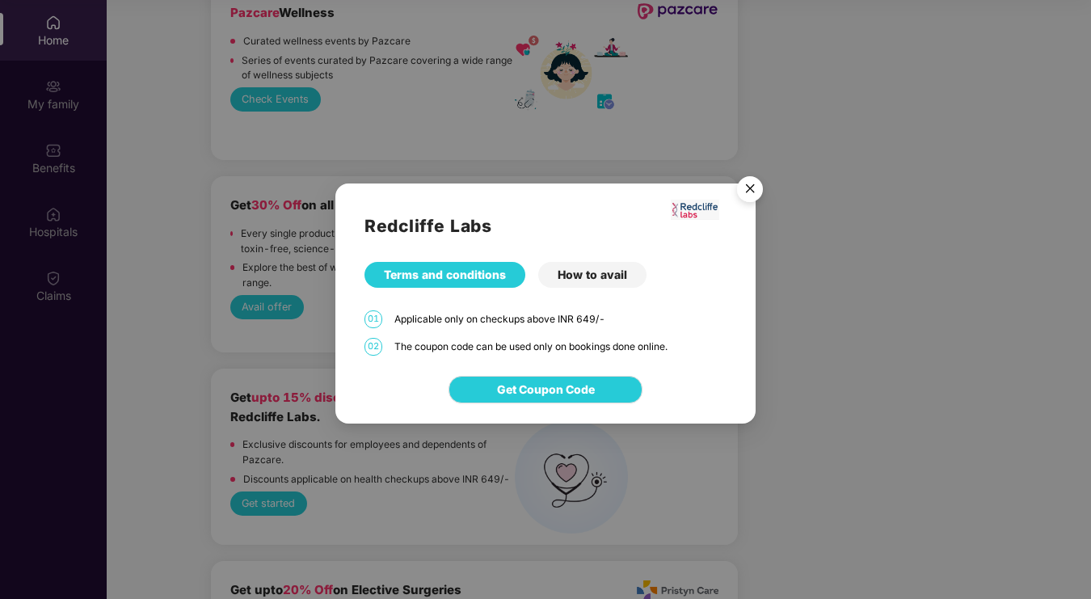
click at [581, 271] on div "How to avail" at bounding box center [592, 275] width 108 height 26
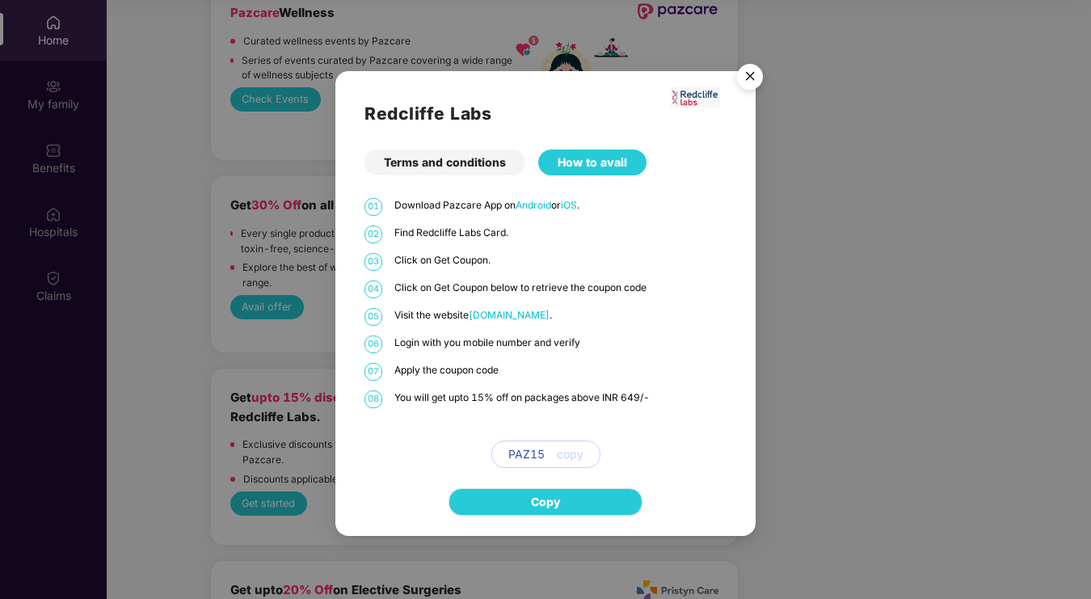
click at [758, 78] on img "Close" at bounding box center [749, 79] width 45 height 45
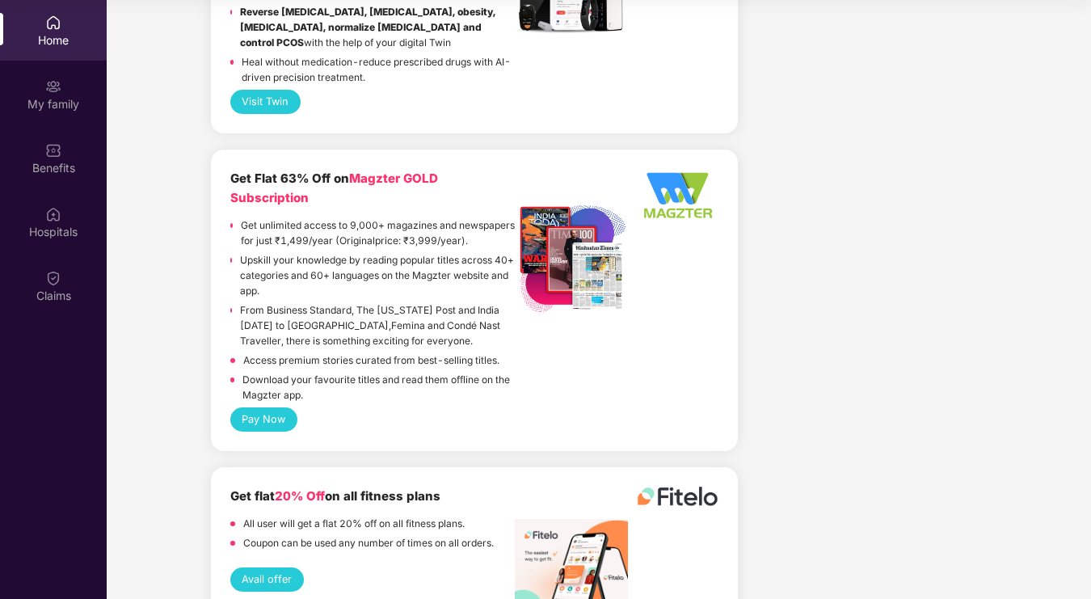
scroll to position [90, 0]
click at [82, 102] on div "My family" at bounding box center [53, 104] width 107 height 16
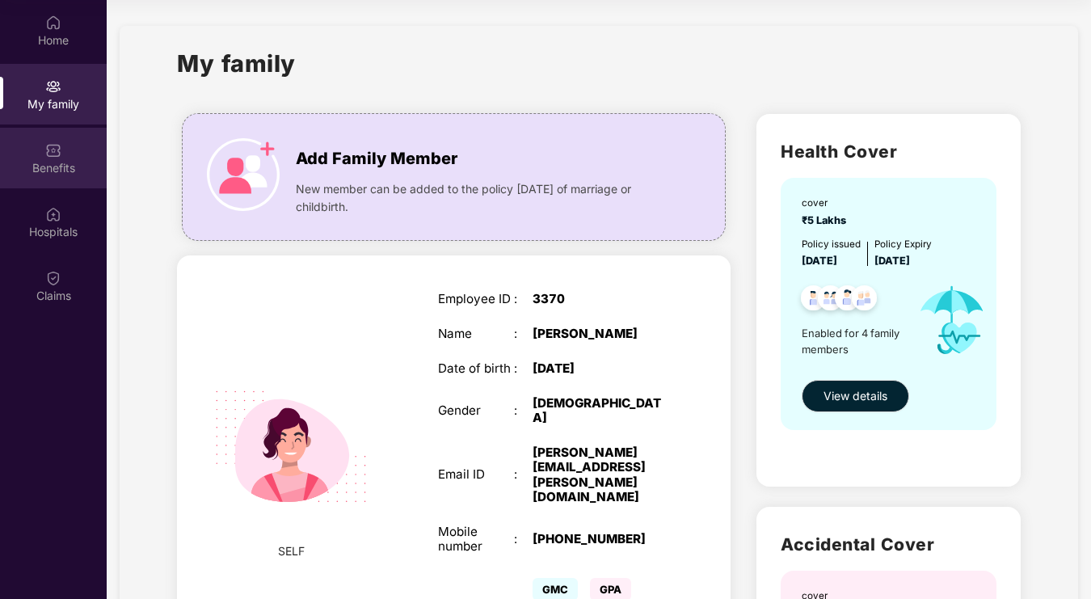
click at [59, 175] on div "Benefits" at bounding box center [53, 168] width 107 height 16
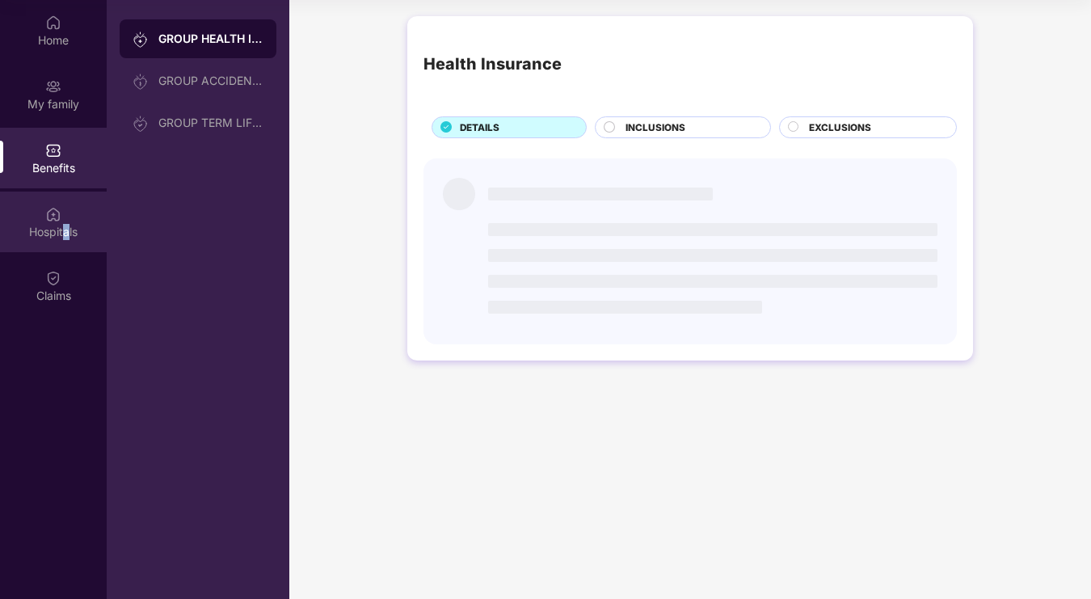
click at [66, 233] on div "Hospitals" at bounding box center [53, 232] width 107 height 16
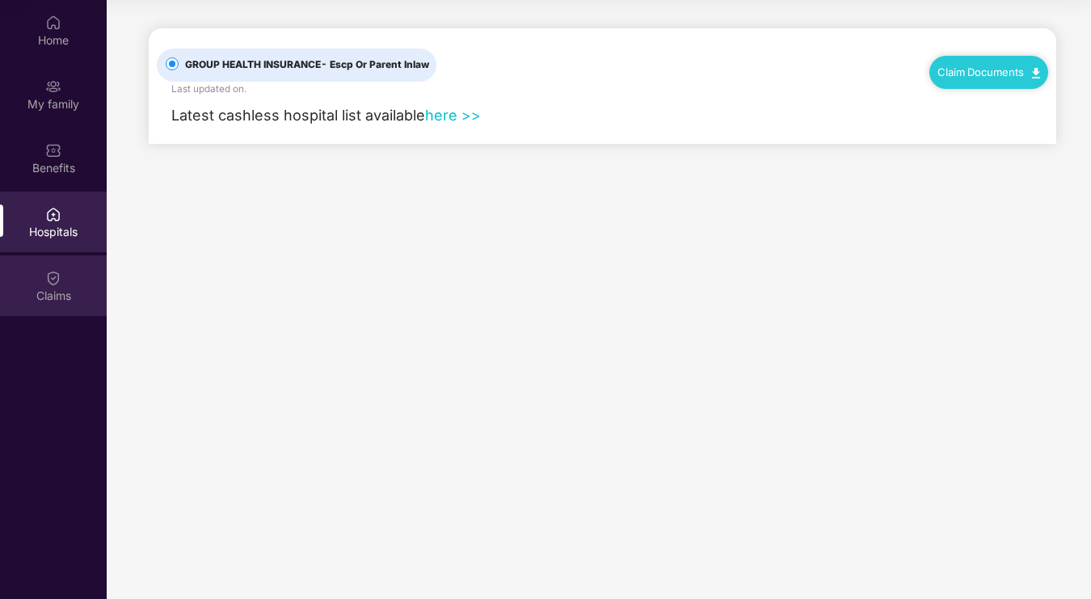
click at [57, 306] on div "Claims" at bounding box center [53, 285] width 107 height 61
